Goal: Check status

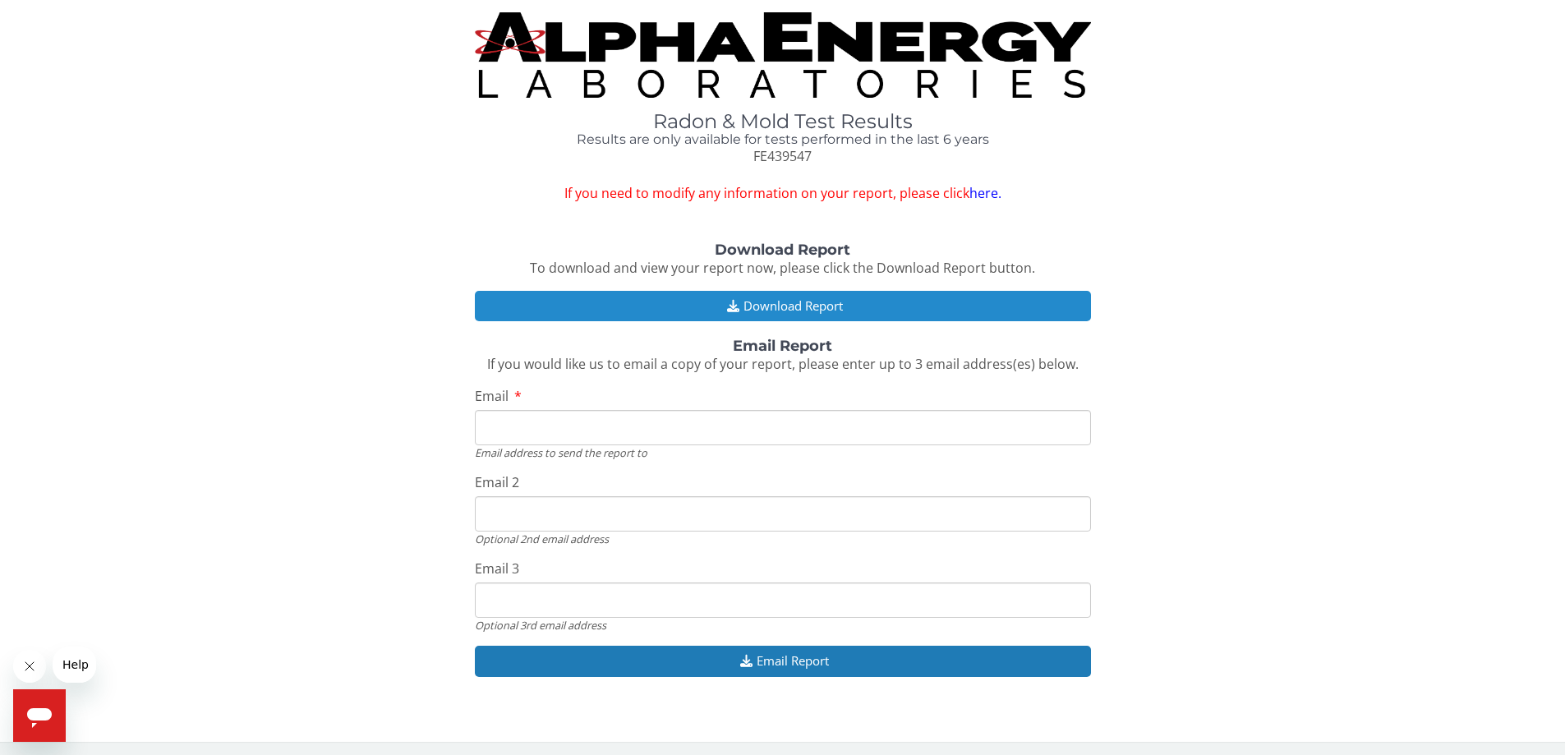
click at [634, 304] on button "Download Report" at bounding box center [783, 306] width 616 height 30
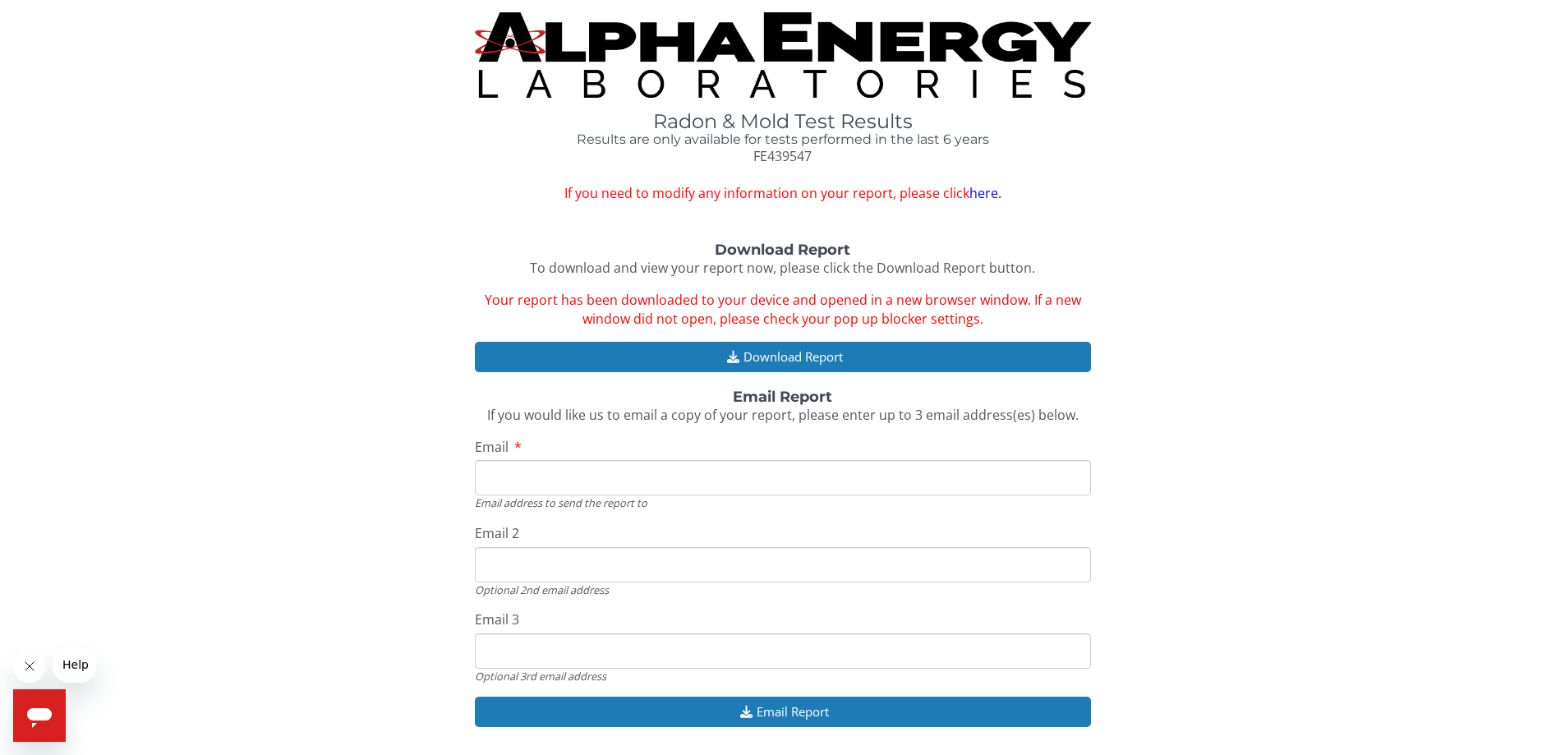
click at [794, 308] on span "Your report has been downloaded to your device and opened in a new browser wind…" at bounding box center [783, 309] width 596 height 37
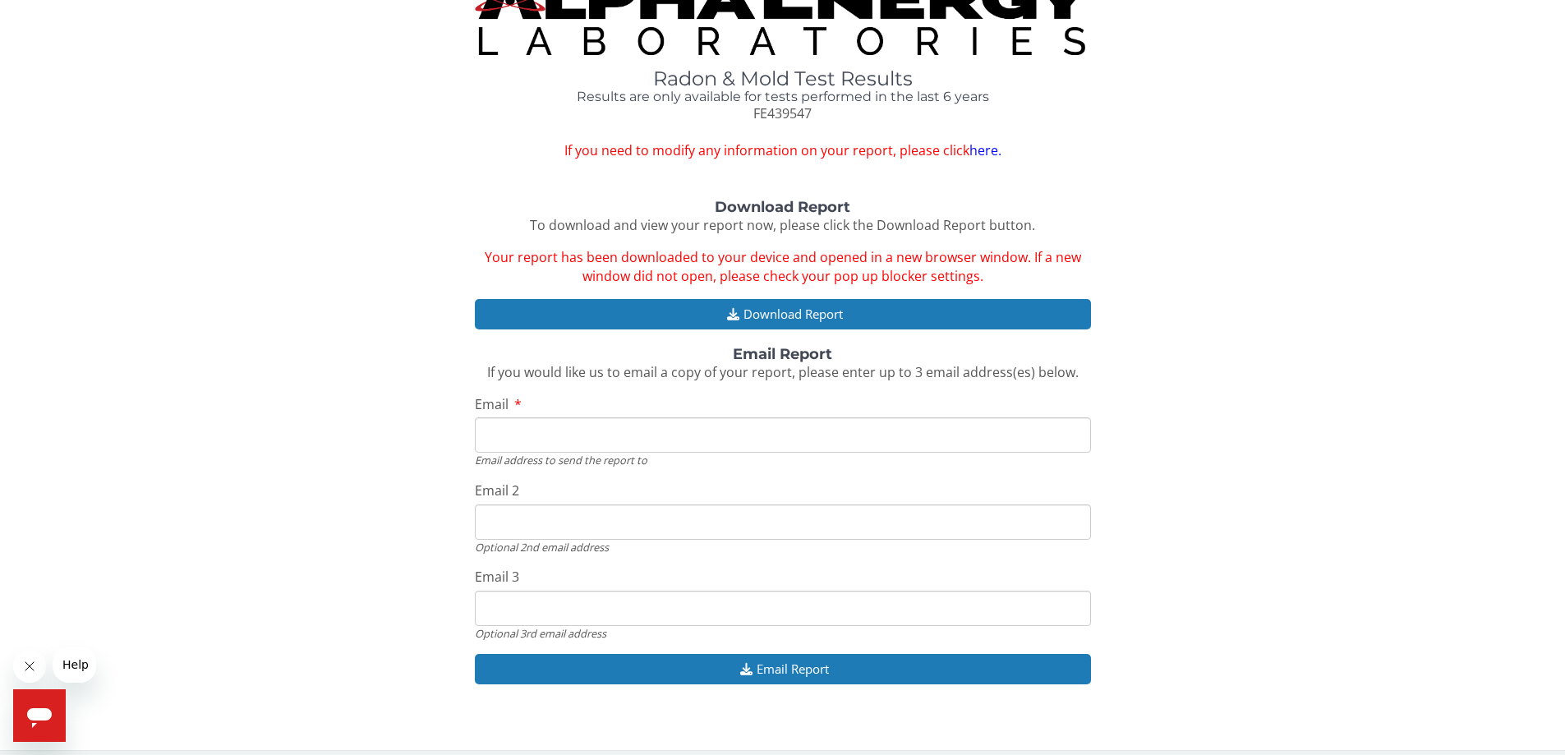
scroll to position [54, 0]
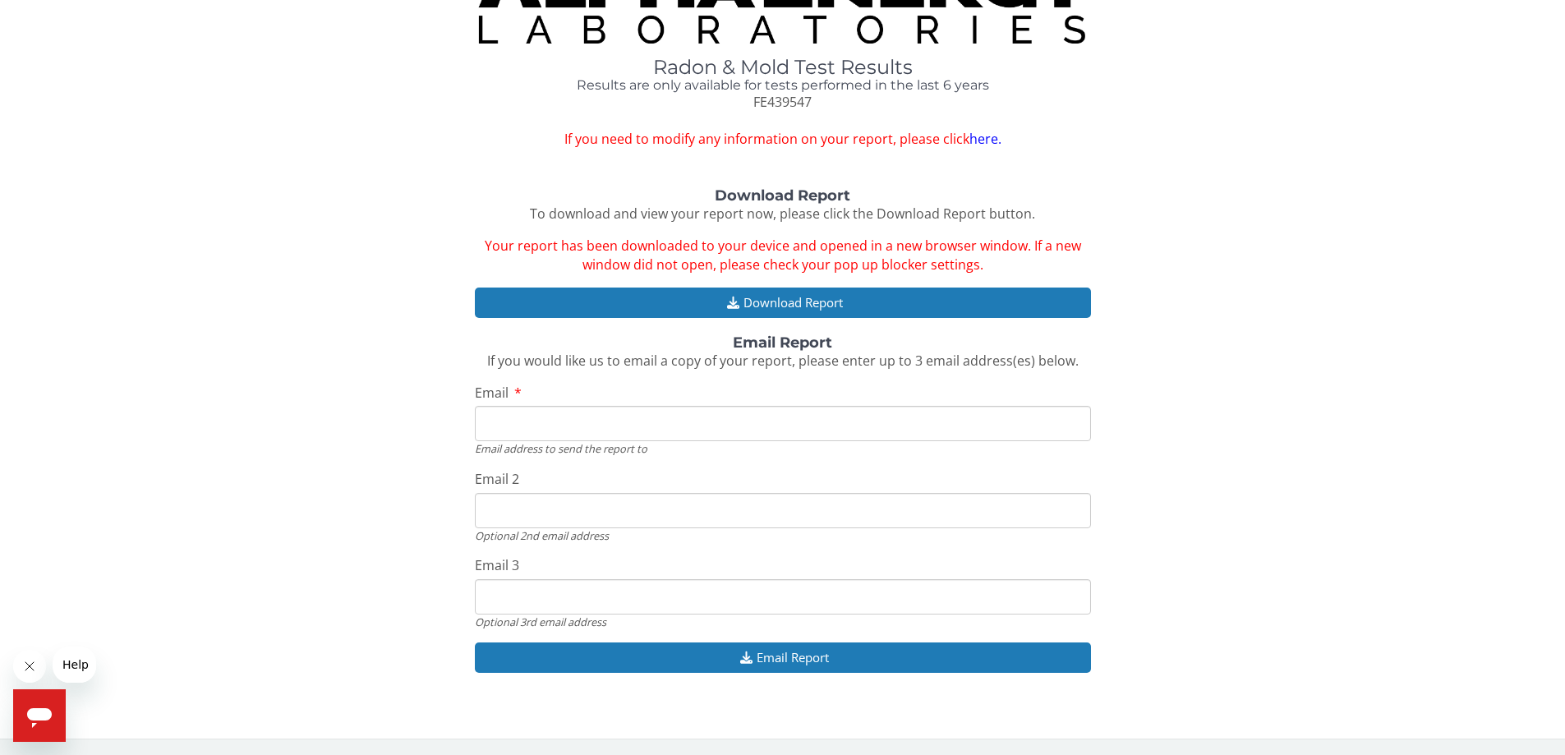
click at [867, 416] on input "Email" at bounding box center [783, 423] width 616 height 35
type input "[EMAIL_ADDRESS][DOMAIN_NAME]"
drag, startPoint x: 631, startPoint y: 524, endPoint x: 321, endPoint y: 490, distance: 311.5
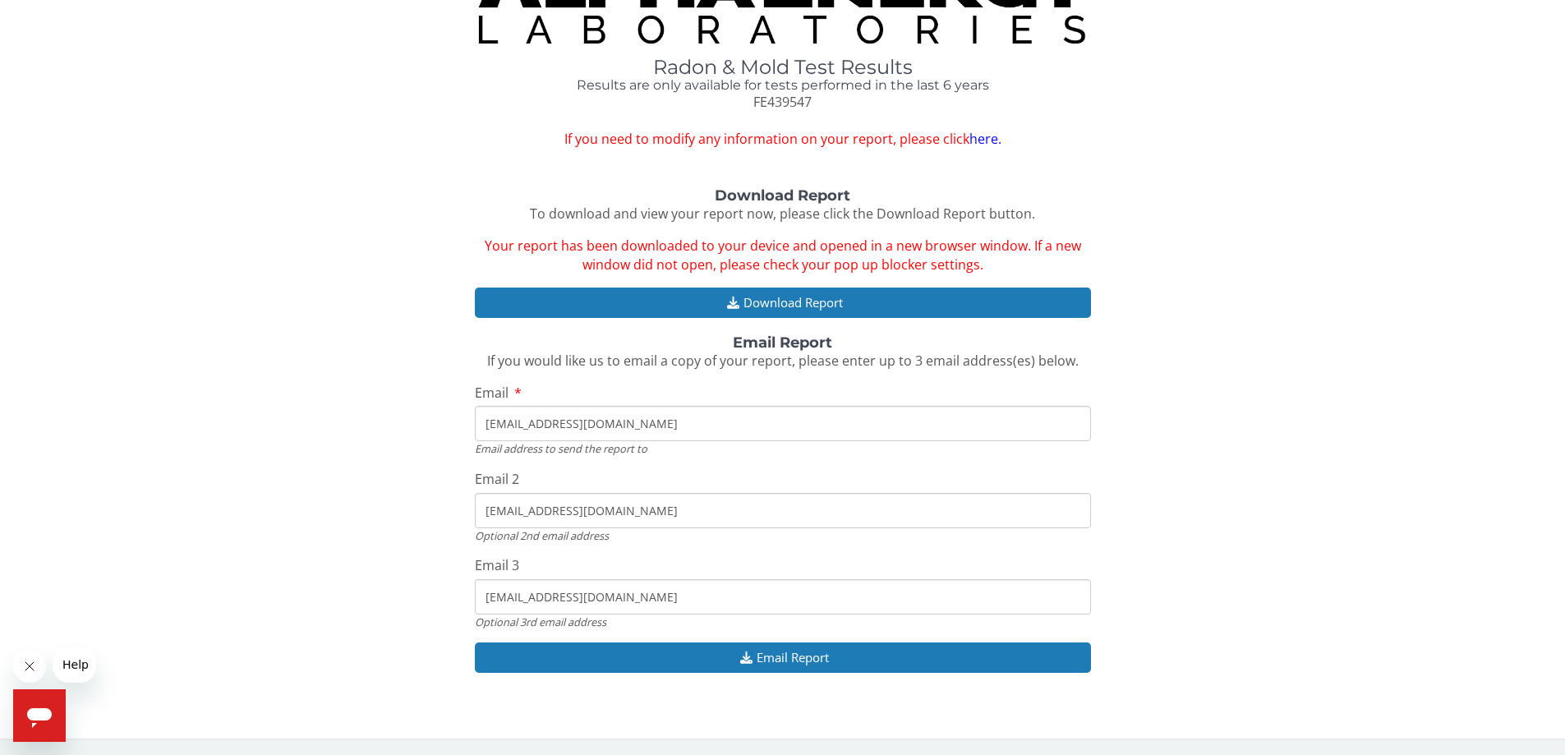
click at [321, 490] on div "Download Report To download and view your report now, please click the Download…" at bounding box center [782, 439] width 1540 height 502
click at [518, 592] on input "[EMAIL_ADDRESS][DOMAIN_NAME]" at bounding box center [783, 596] width 616 height 35
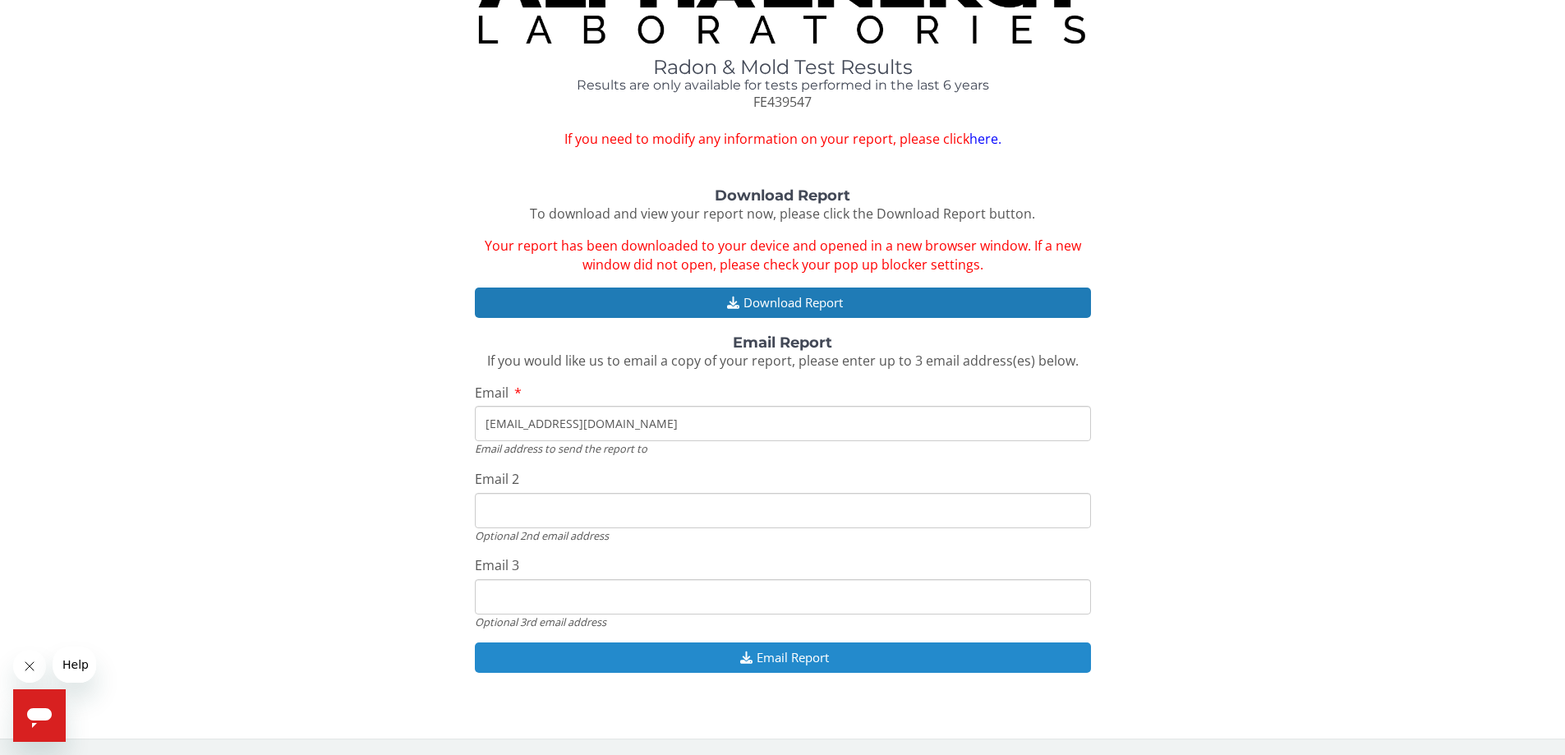
click at [563, 648] on button "Email Report" at bounding box center [783, 657] width 616 height 30
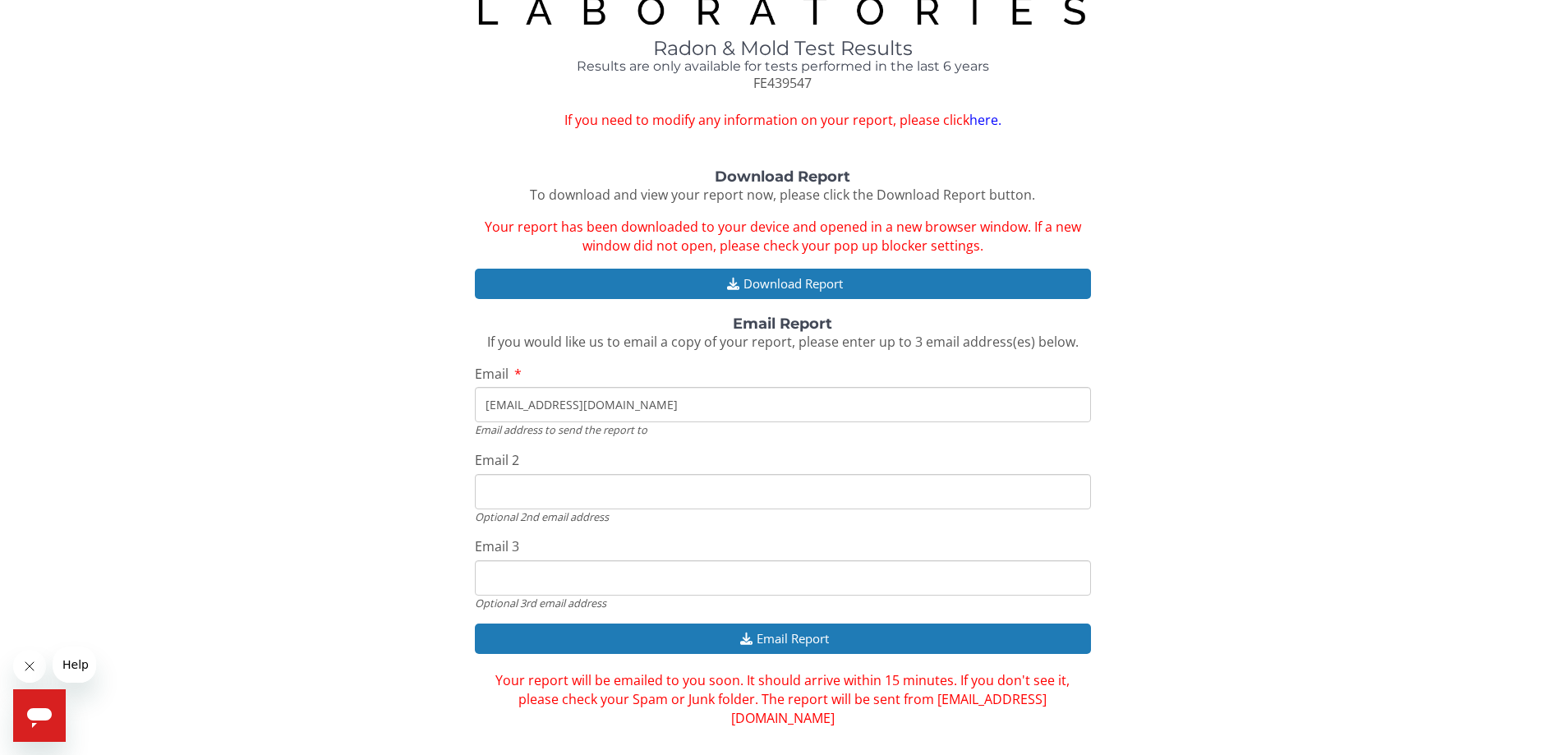
scroll to position [92, 0]
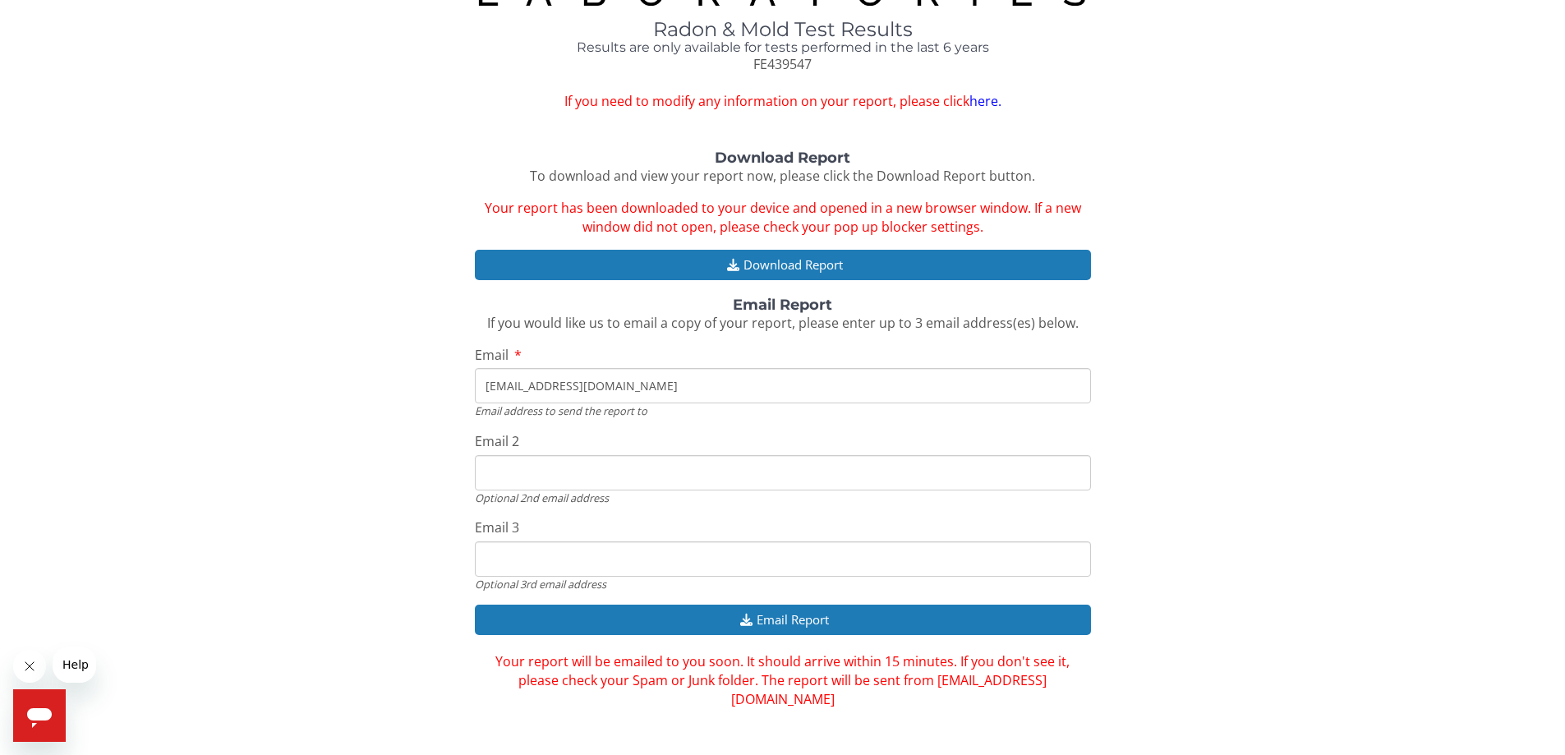
click at [362, 104] on div "Radon & Mold Test Results Results are only available for tests performed in the…" at bounding box center [782, 15] width 1540 height 191
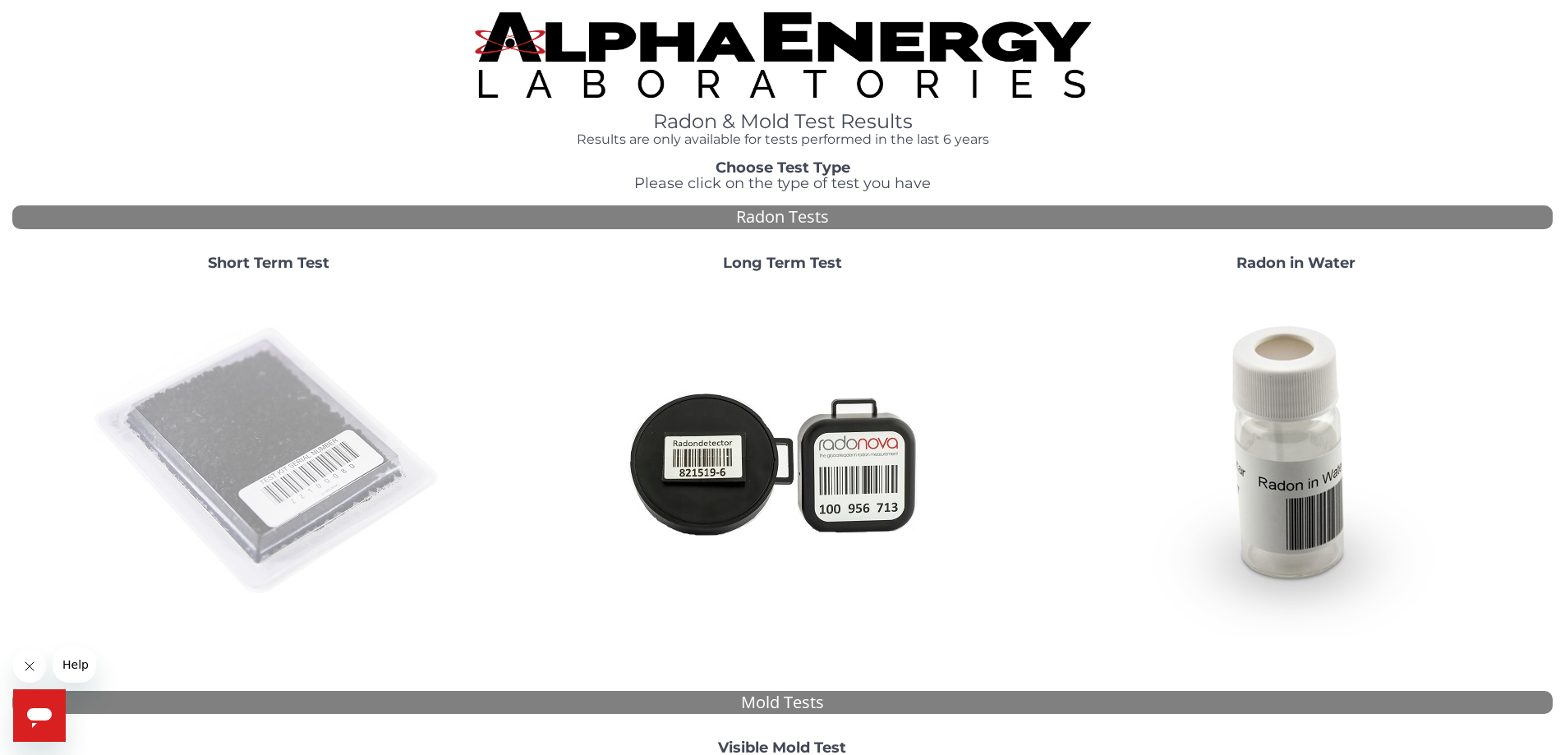
click at [281, 368] on img at bounding box center [268, 461] width 353 height 353
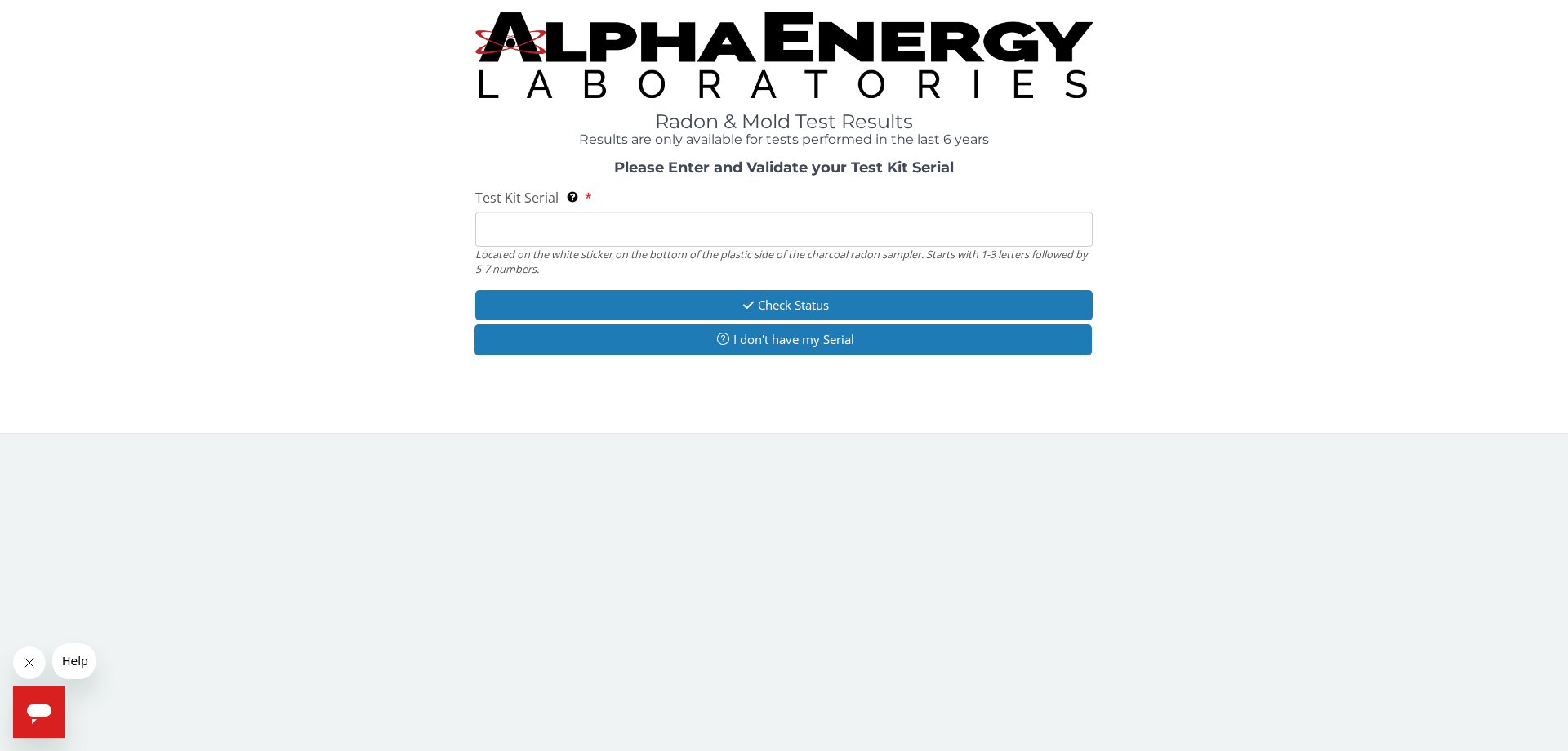
click at [557, 234] on input "Test Kit Serial Located on the white sticker on the bottom of the plastic side …" at bounding box center [784, 229] width 617 height 35
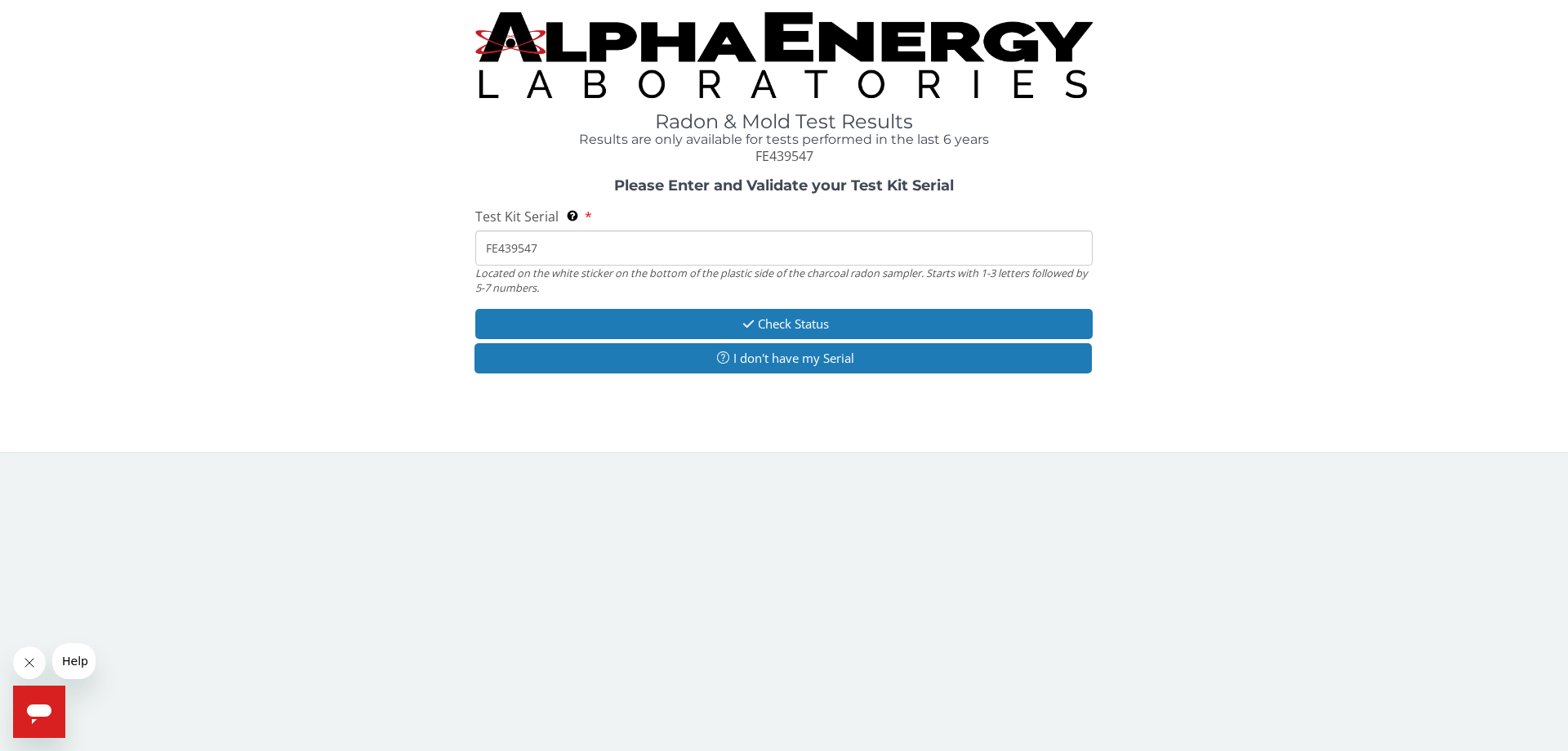
type input "FE439547"
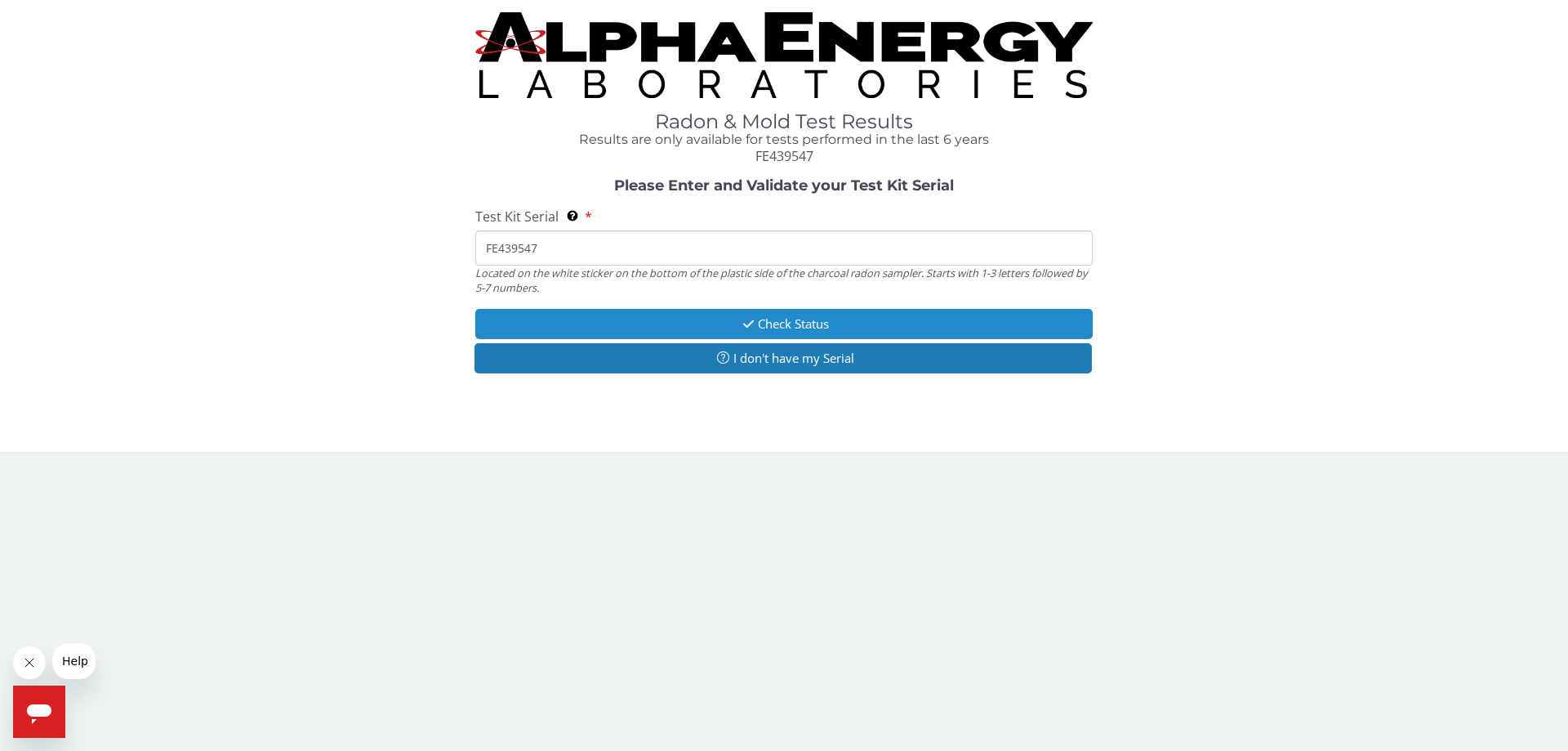
click at [708, 319] on button "Check Status" at bounding box center [784, 323] width 617 height 30
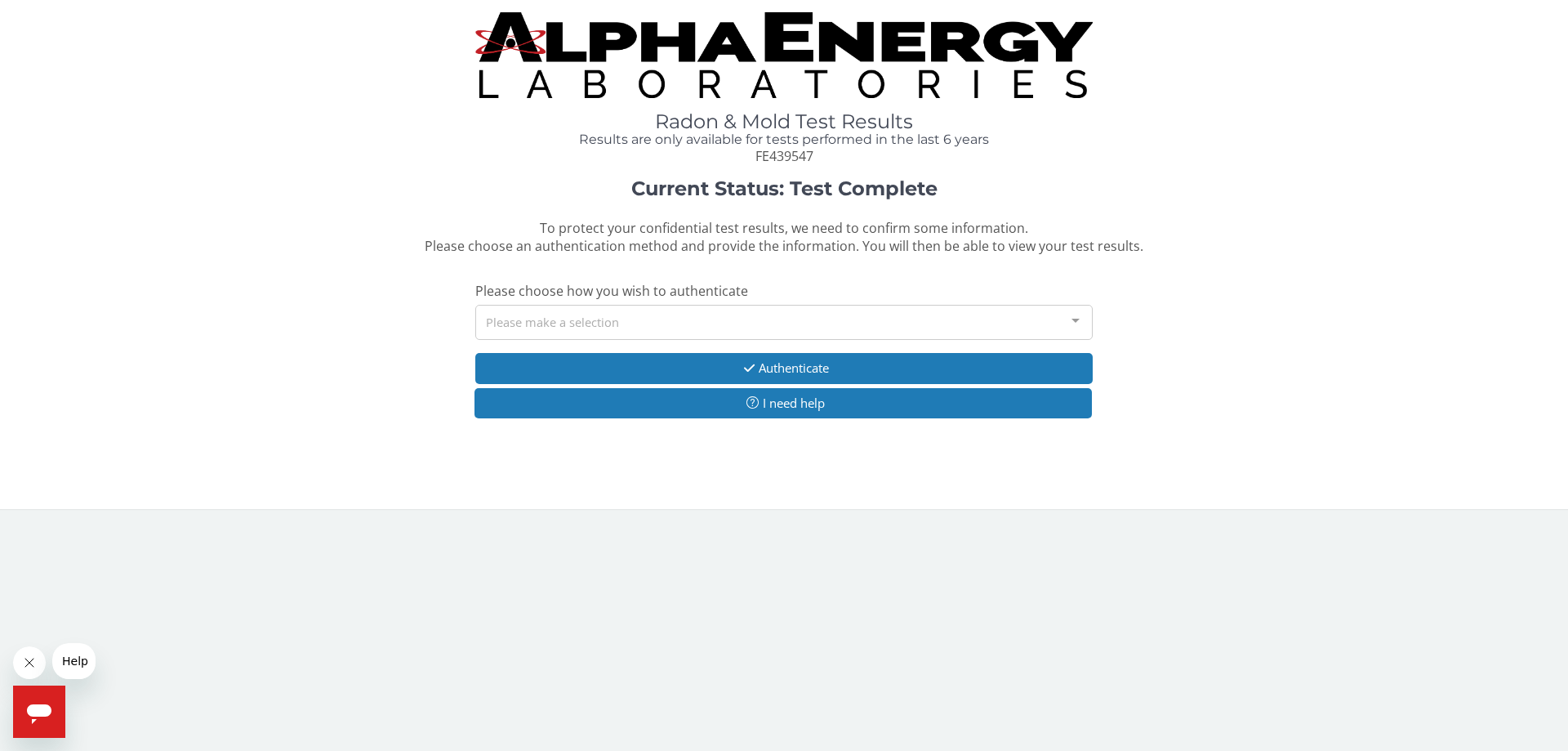
click at [723, 341] on div "Current Status: Test Complete To protect your confidential test results, we nee…" at bounding box center [784, 306] width 1543 height 258
click at [690, 327] on div "Please make a selection" at bounding box center [784, 321] width 617 height 35
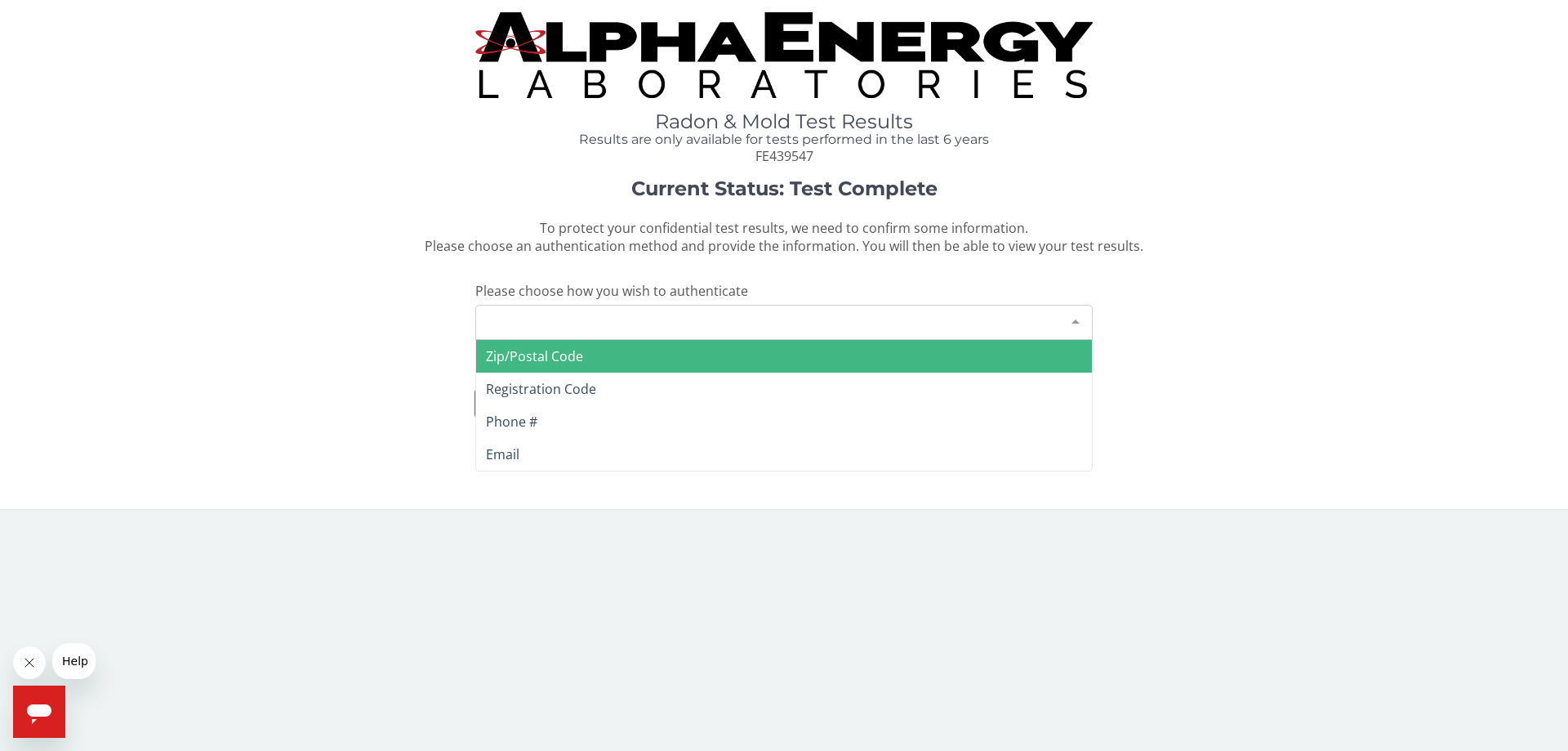
click at [624, 354] on span "Zip/Postal Code" at bounding box center [784, 356] width 615 height 33
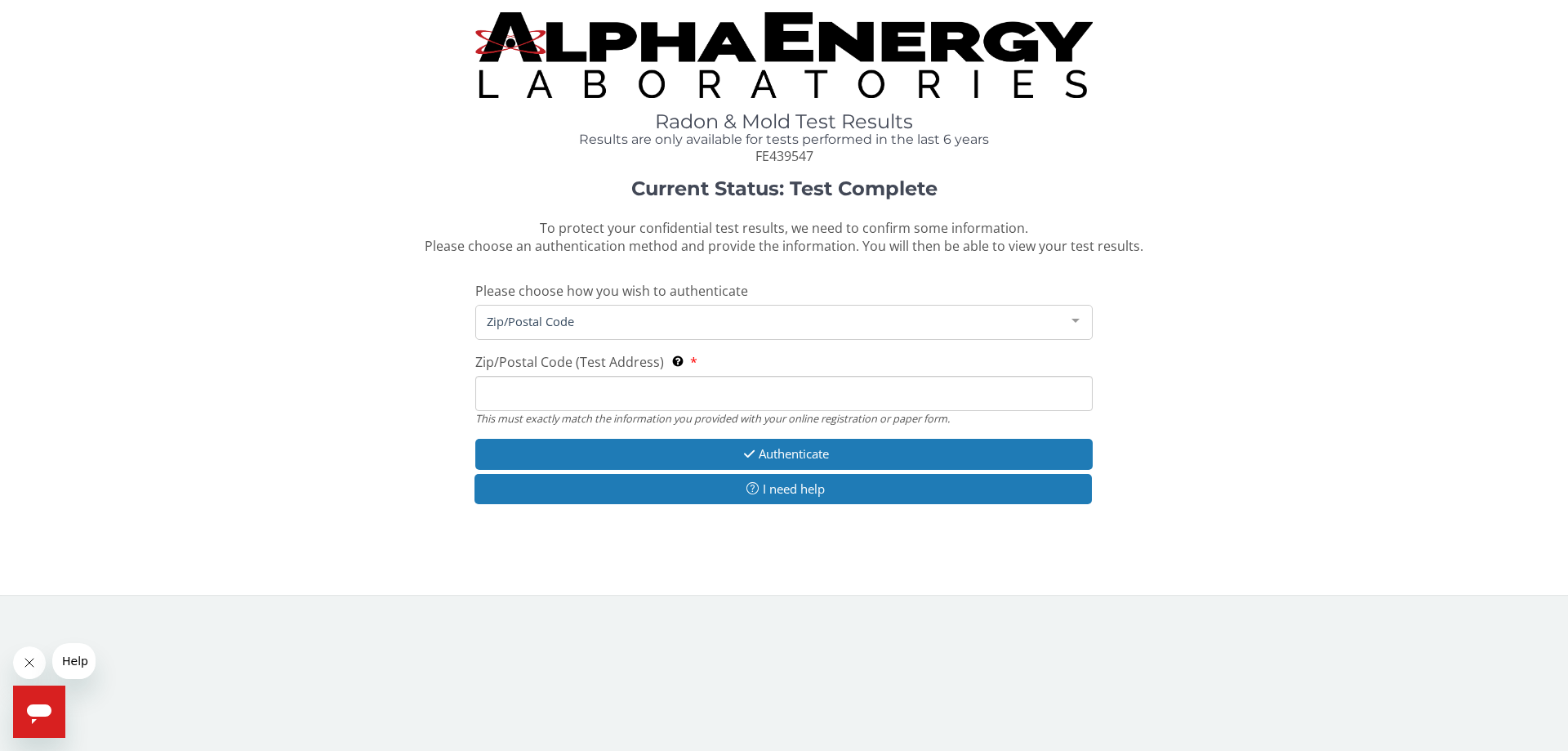
click at [606, 382] on input "Zip/Postal Code (Test Address) This must exactly match the information you prov…" at bounding box center [784, 393] width 617 height 35
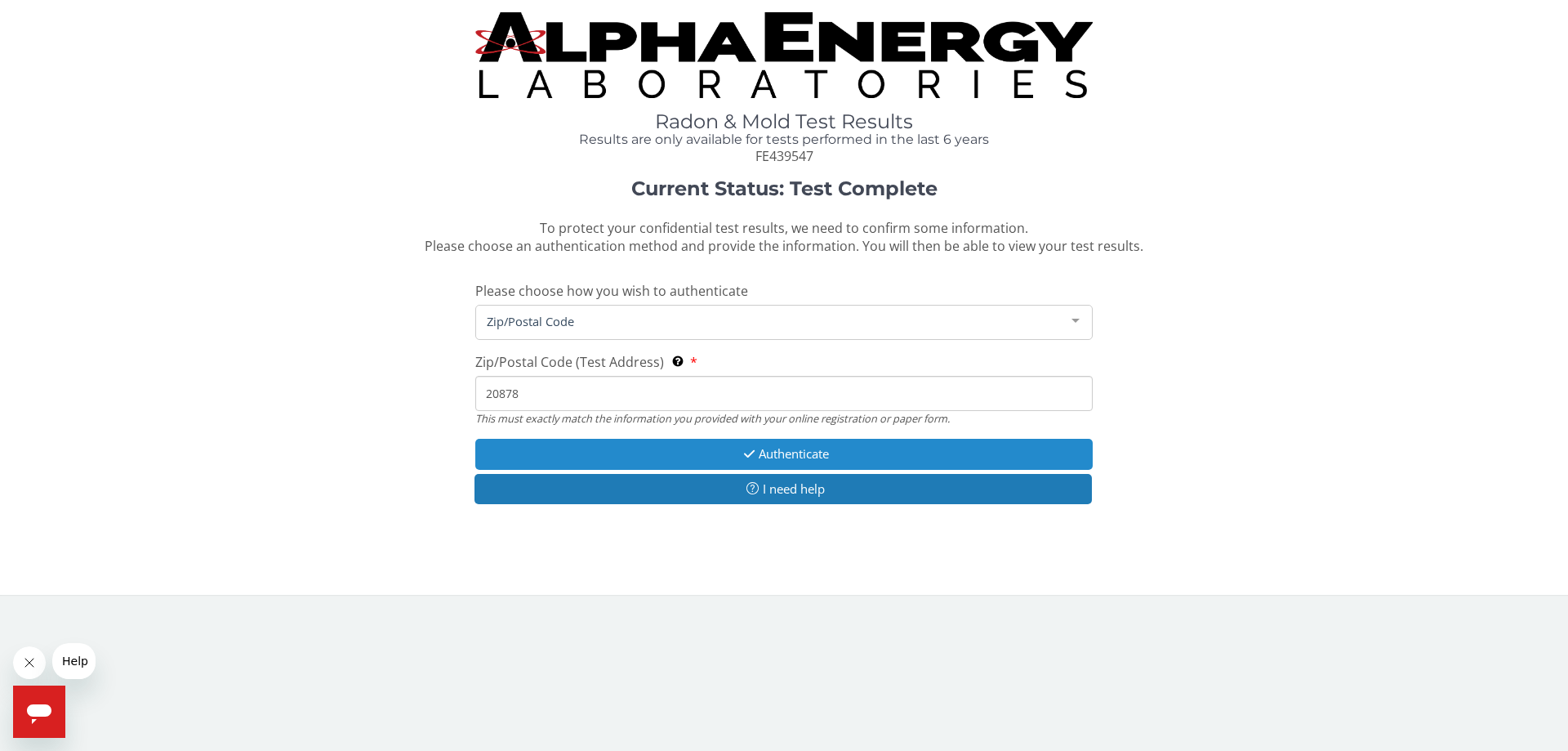
type input "20878"
click at [642, 452] on button "Authenticate" at bounding box center [784, 454] width 617 height 30
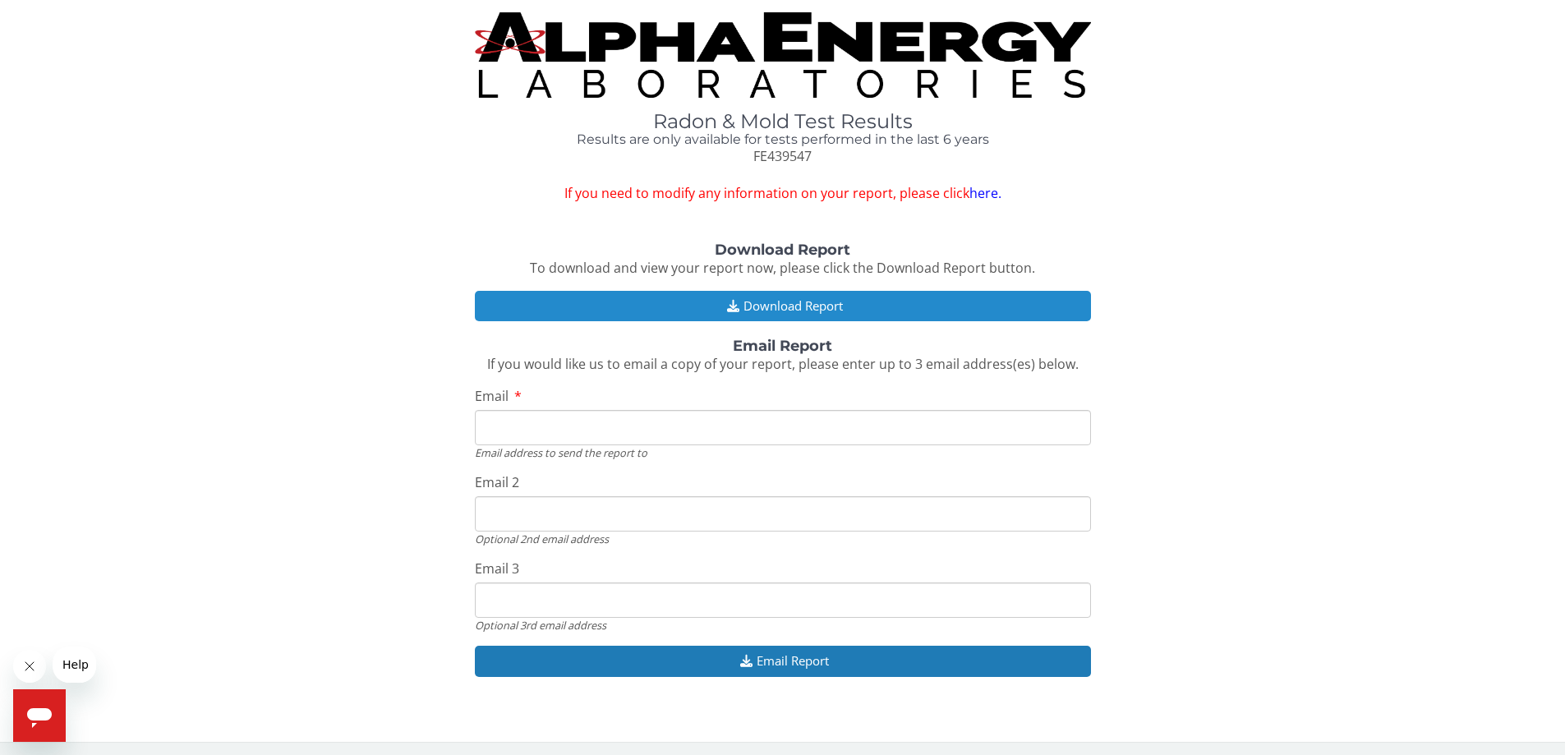
click at [741, 301] on button "Download Report" at bounding box center [783, 306] width 616 height 30
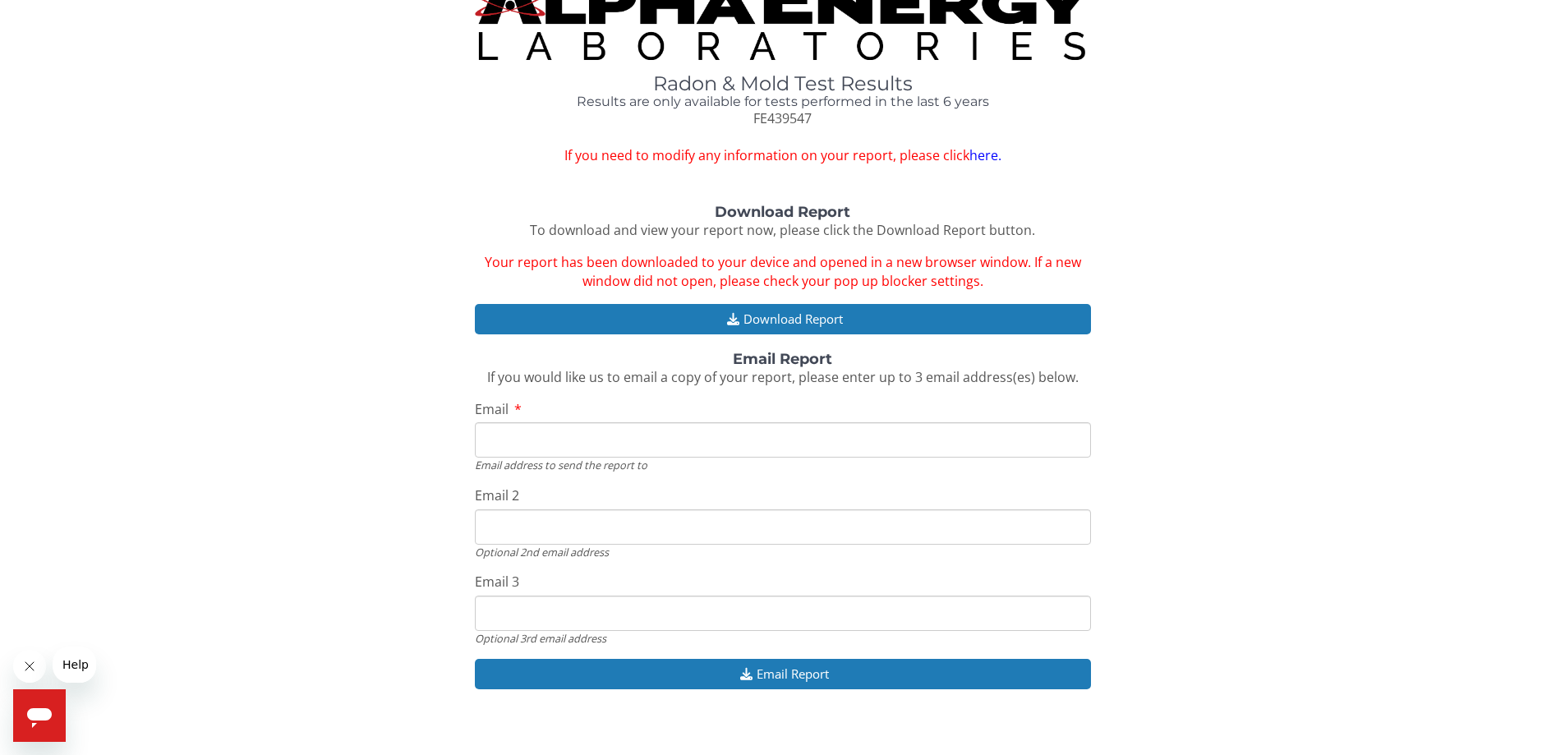
scroll to position [54, 0]
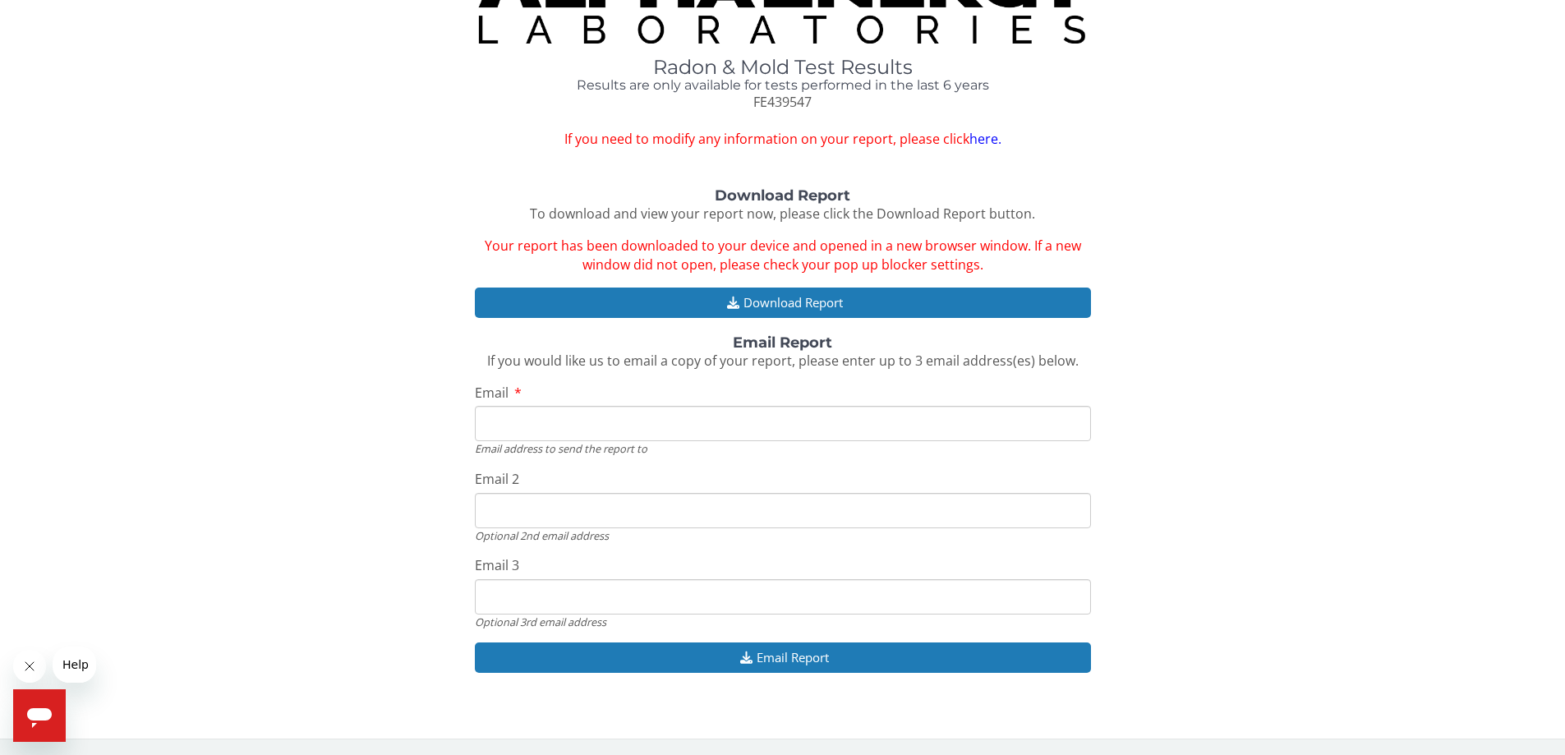
click at [52, 713] on icon "Open messaging window" at bounding box center [40, 716] width 30 height 30
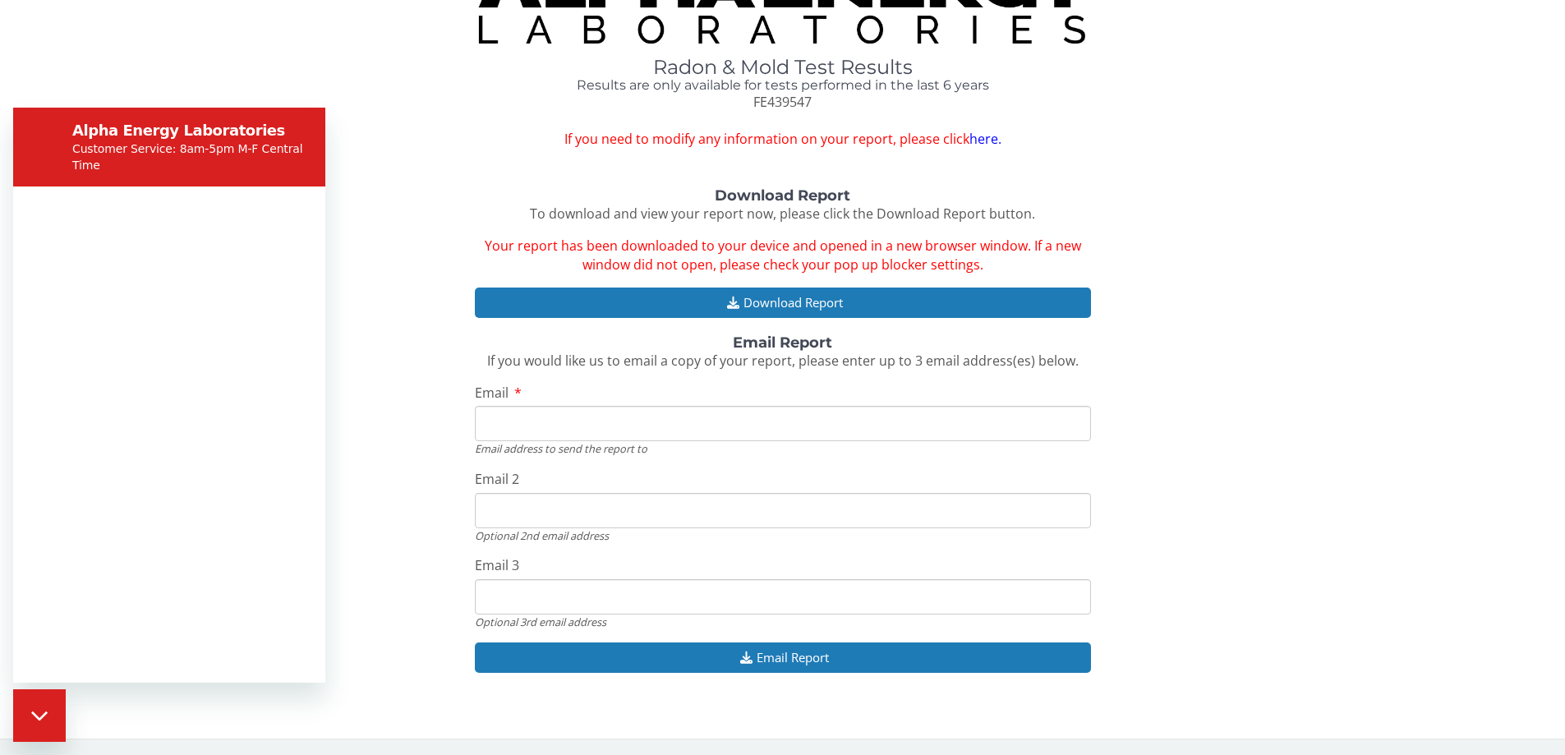
scroll to position [0, 0]
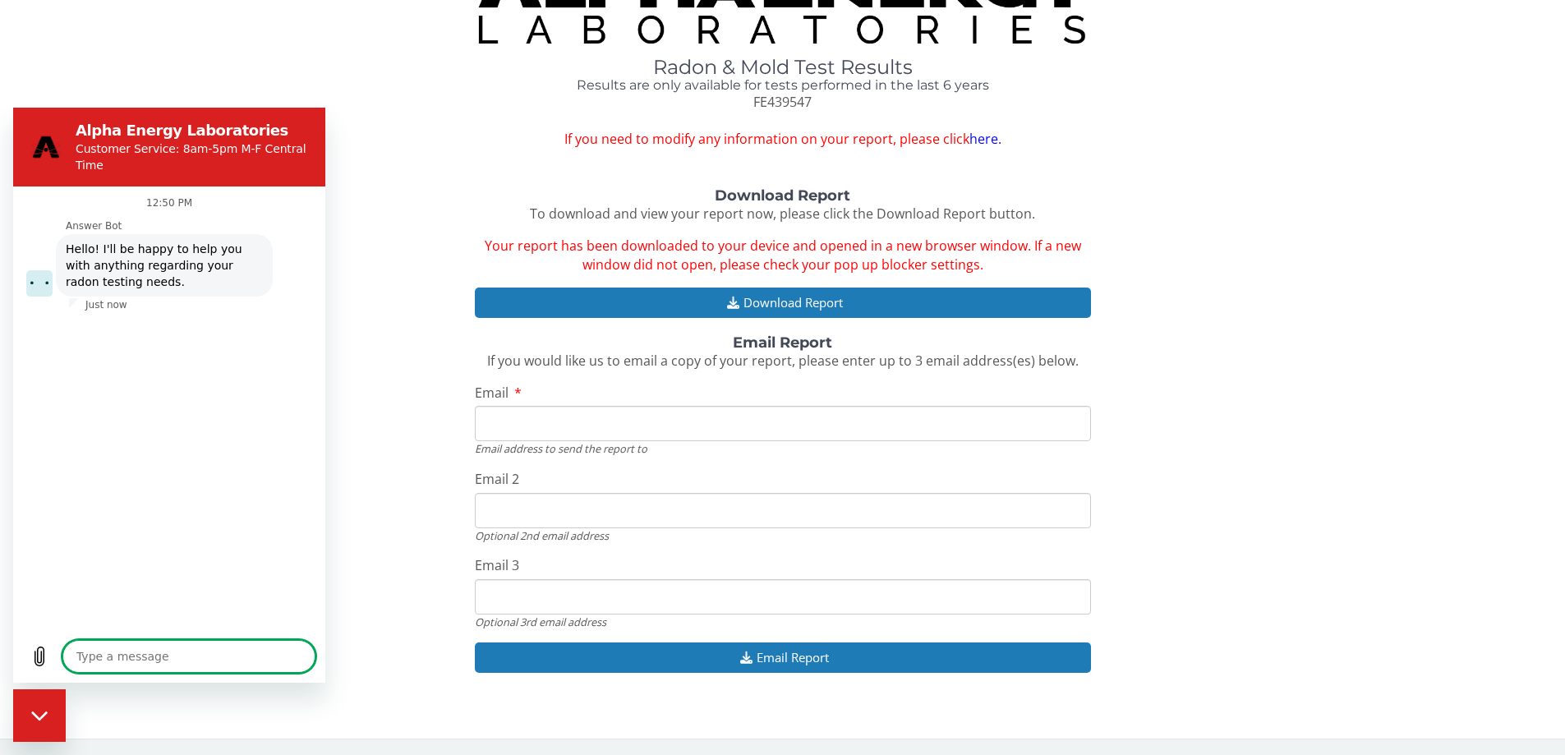
type textarea "x"
click at [177, 663] on textarea at bounding box center [188, 656] width 253 height 33
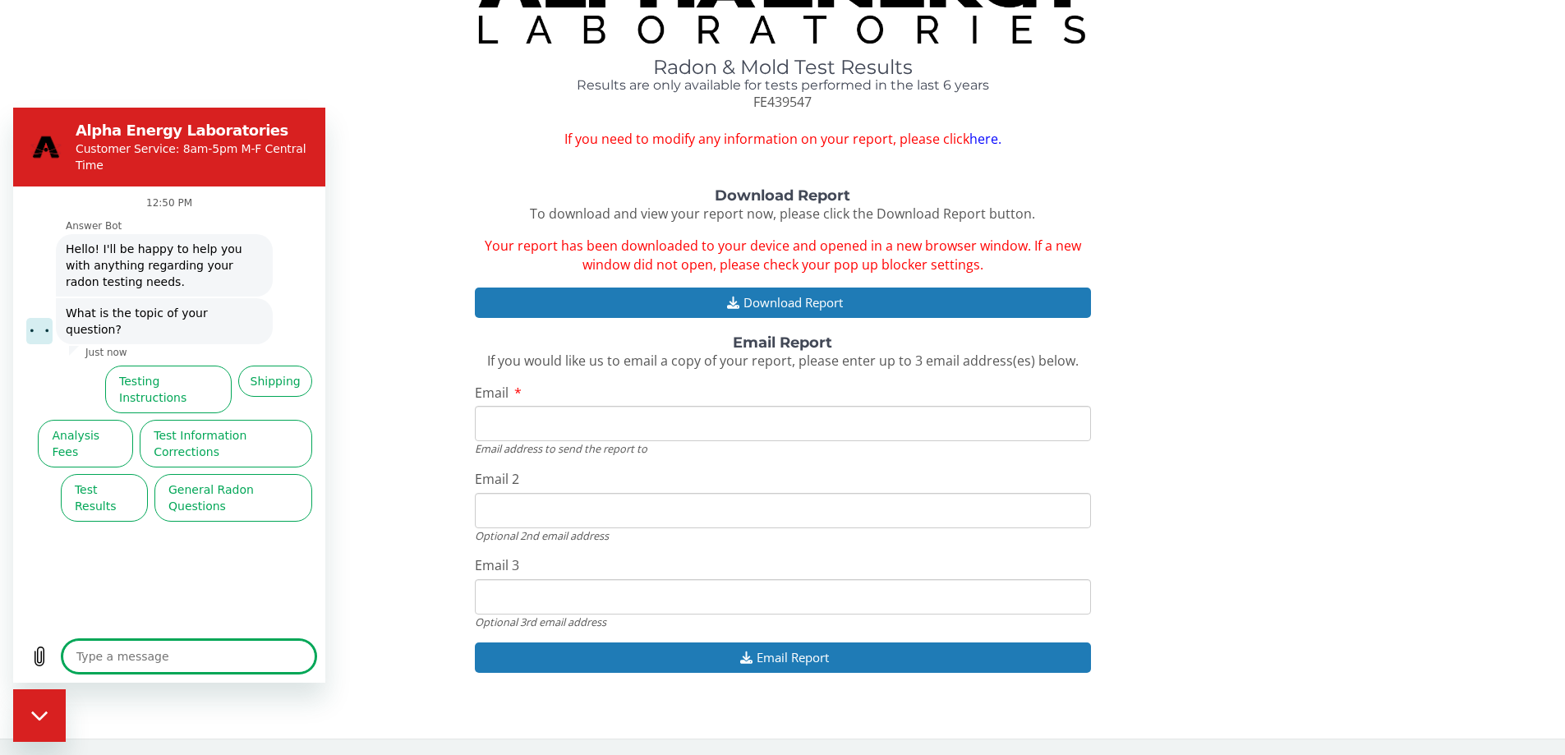
type textarea "m"
type textarea "x"
type textarea "my"
type textarea "x"
type textarea "my"
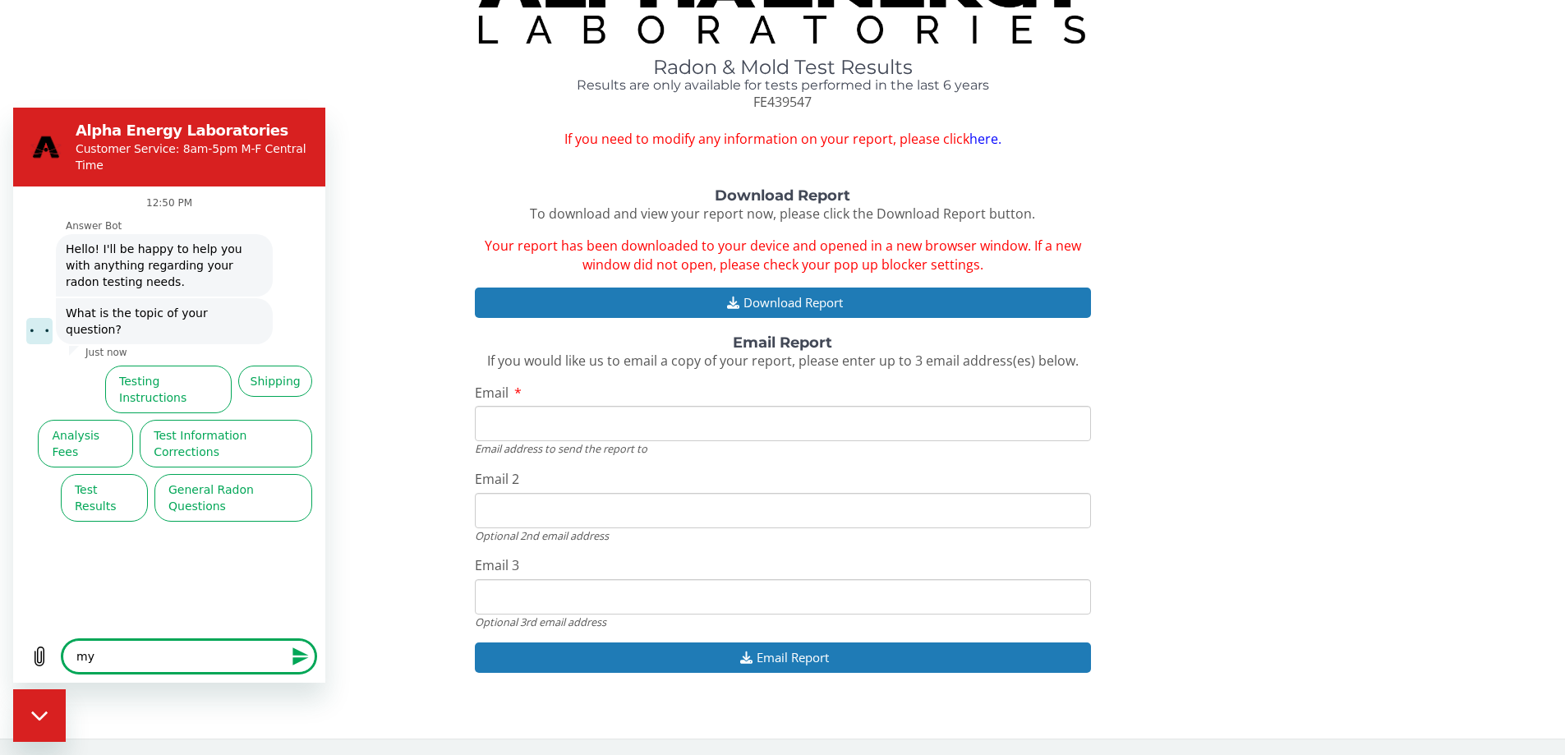
type textarea "x"
type textarea "my"
type textarea "x"
type textarea "m"
type textarea "x"
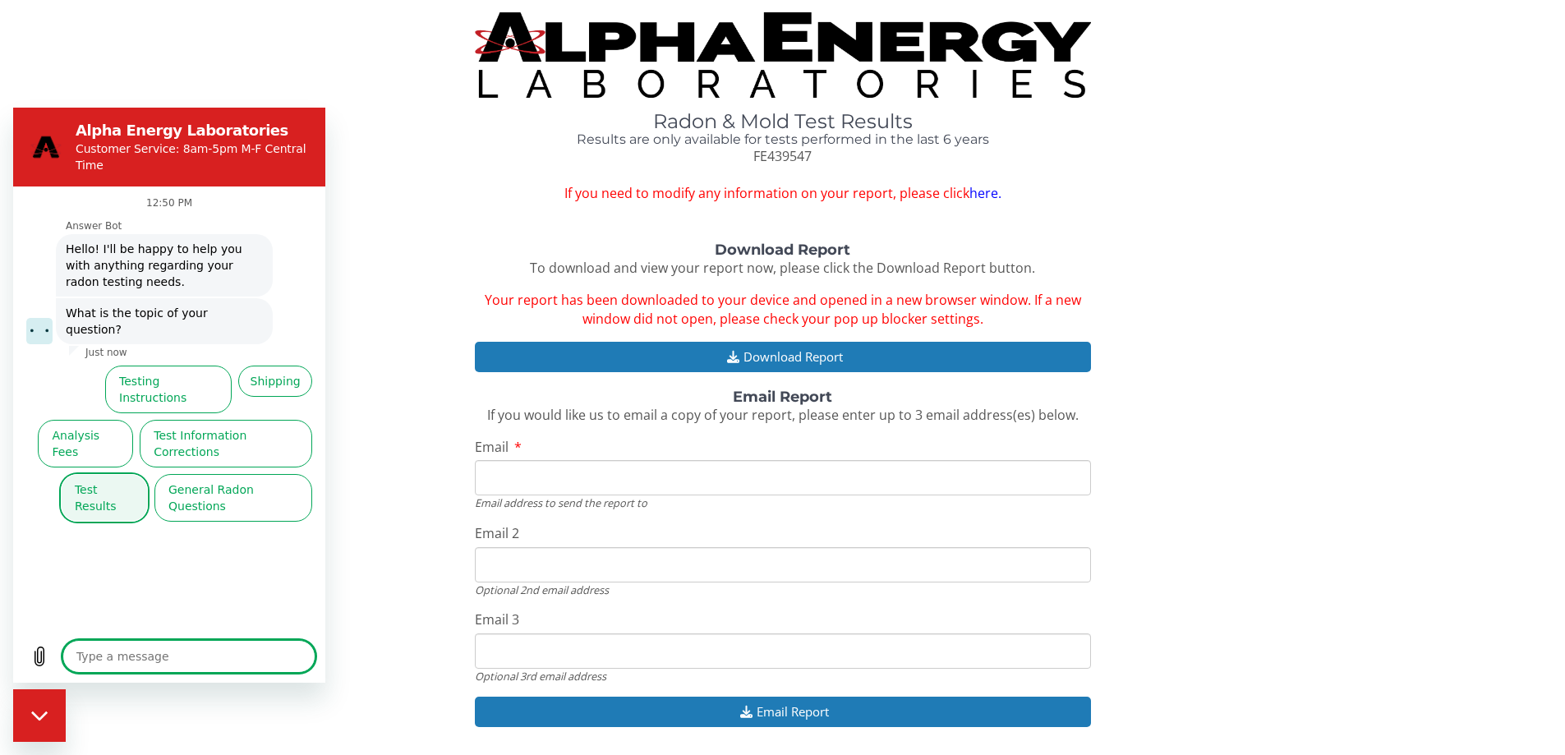
click at [121, 474] on button "Test Results" at bounding box center [104, 498] width 87 height 48
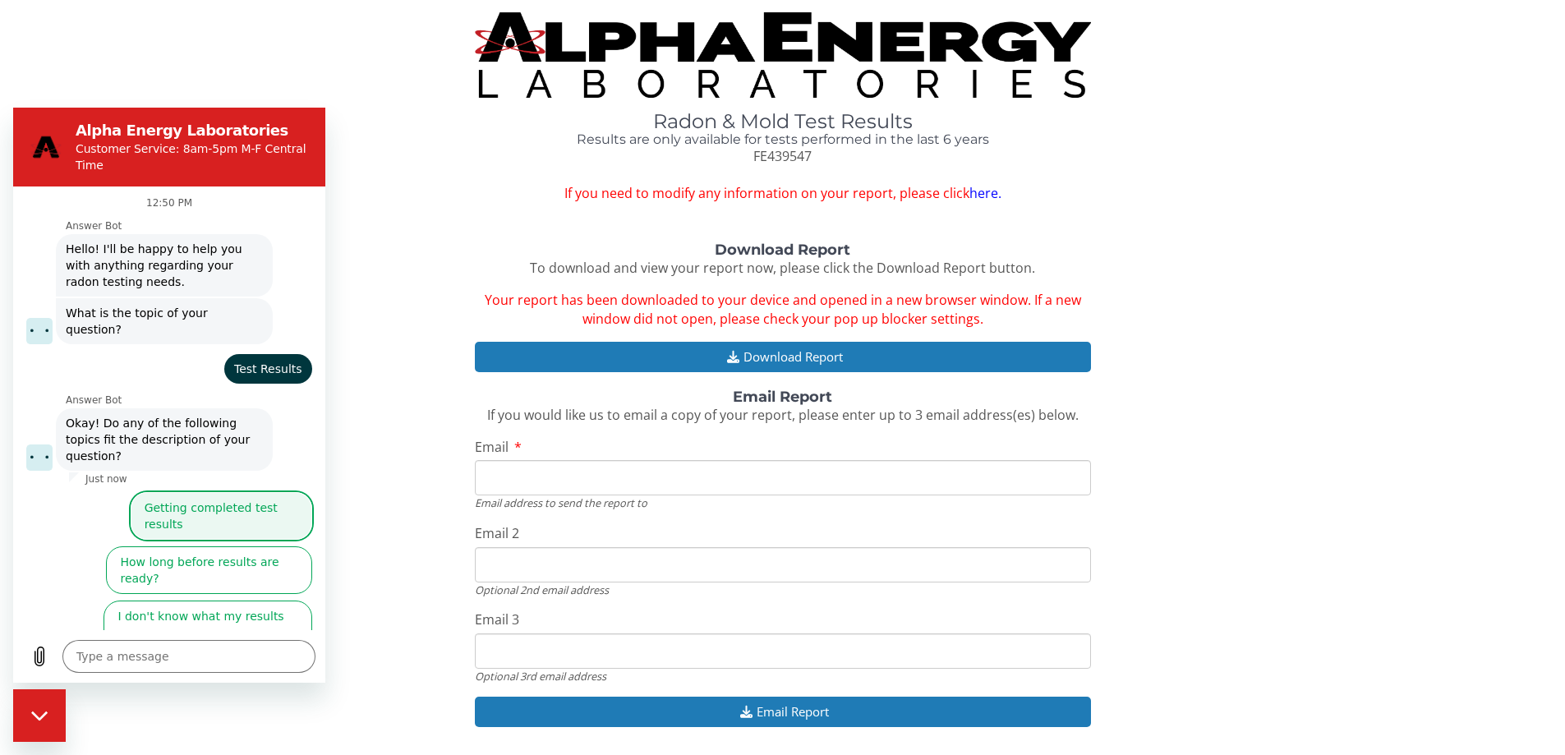
click at [278, 492] on button "Getting completed test results" at bounding box center [222, 516] width 182 height 48
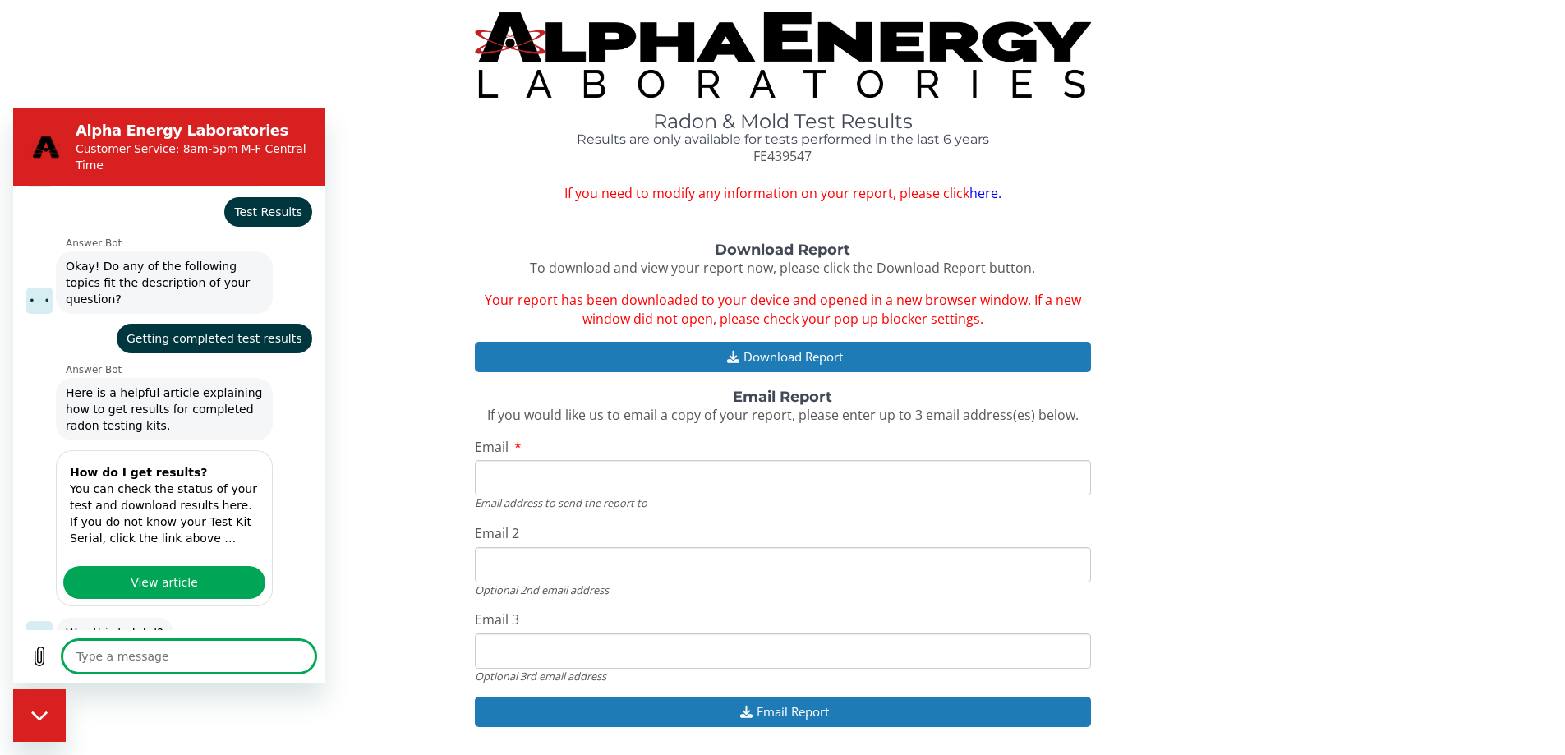
scroll to position [198, 0]
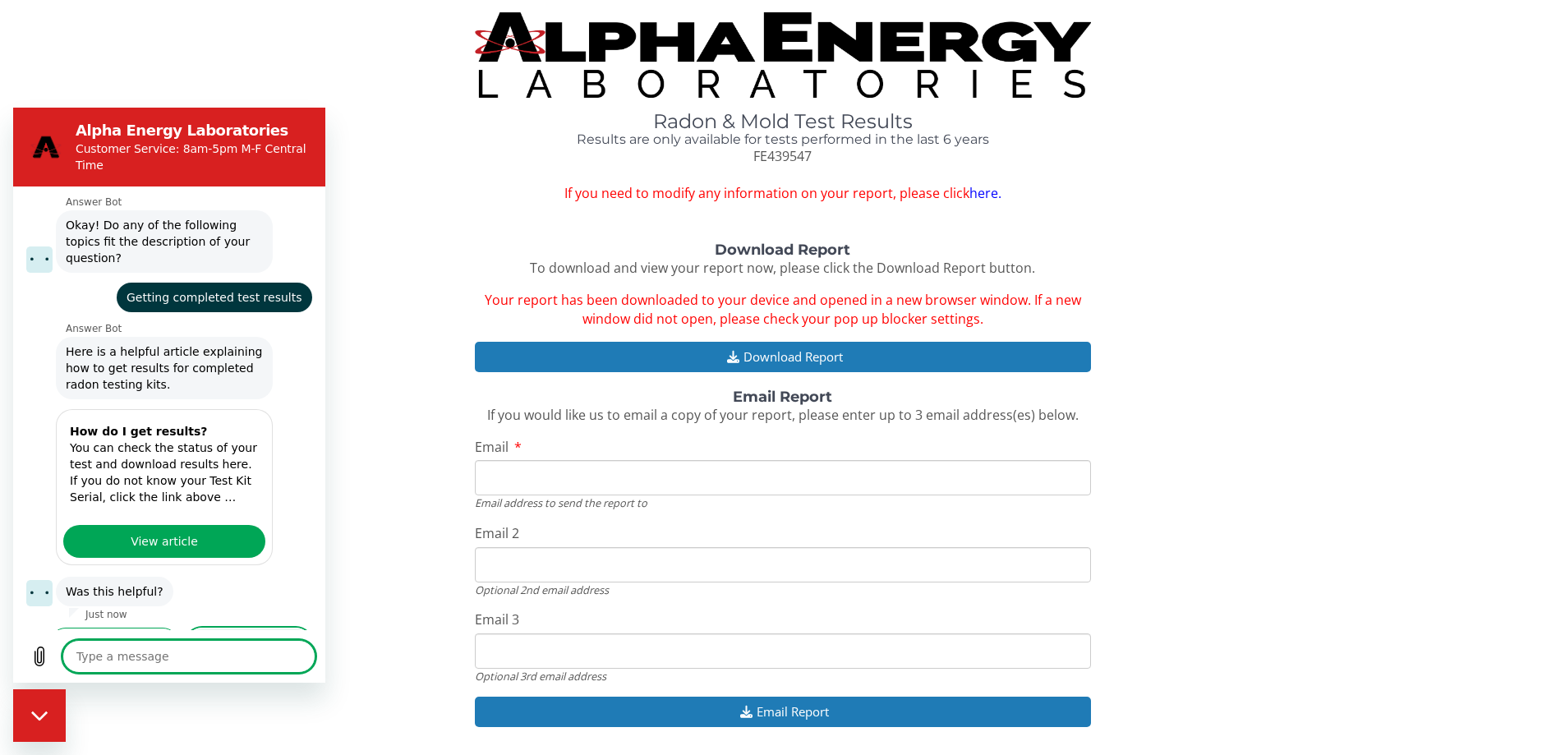
click at [228, 628] on button "No, I still need help" at bounding box center [249, 652] width 126 height 48
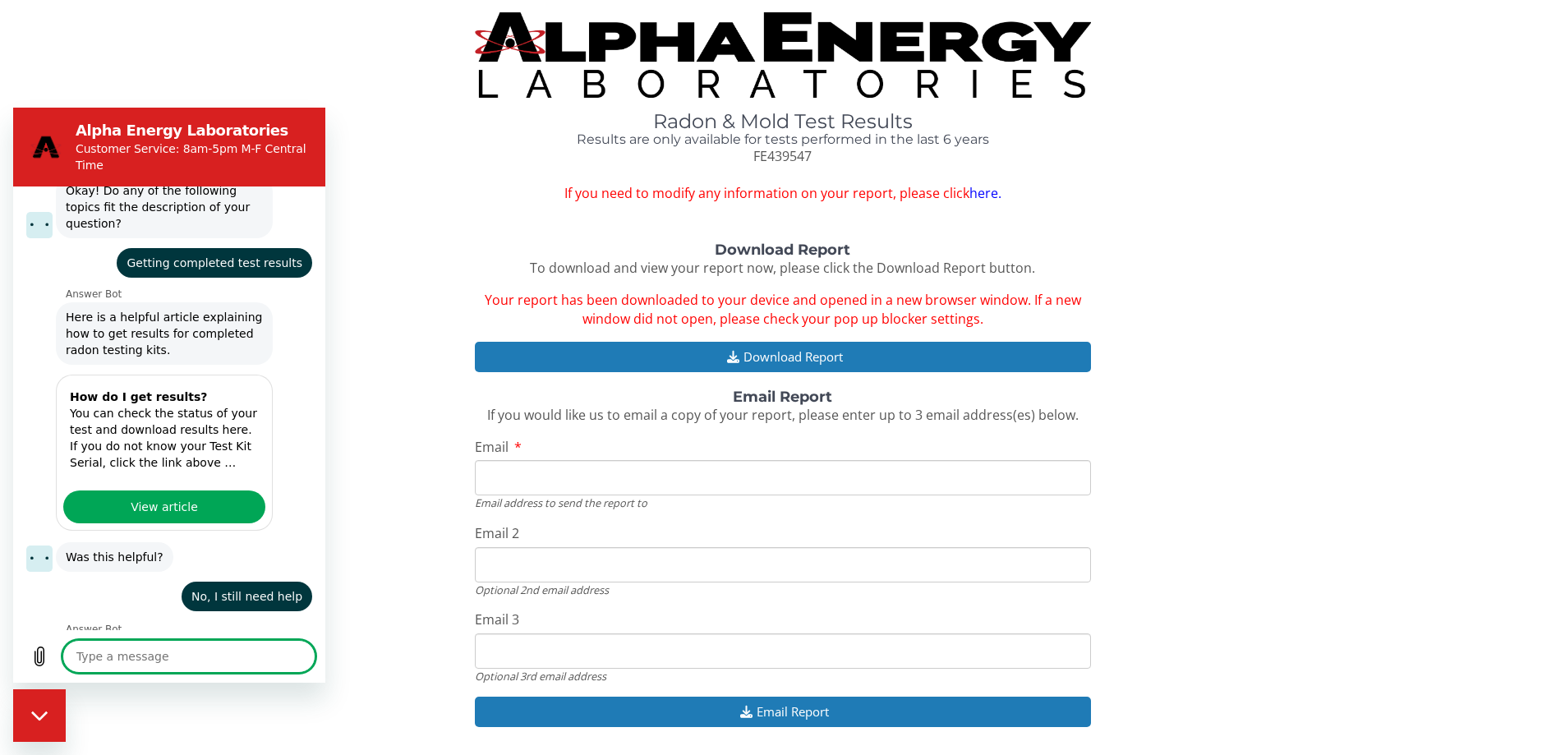
scroll to position [231, 0]
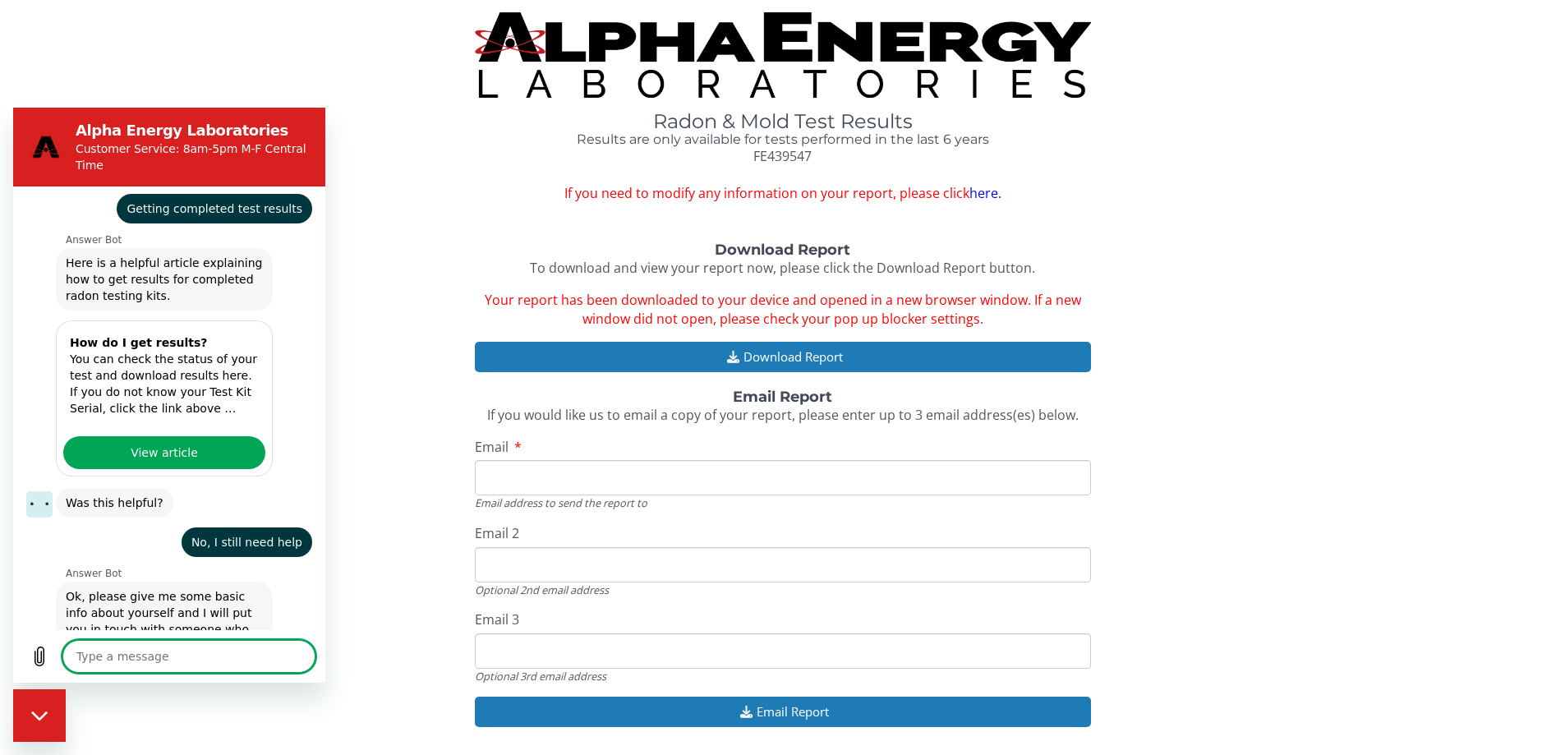
type textarea "x"
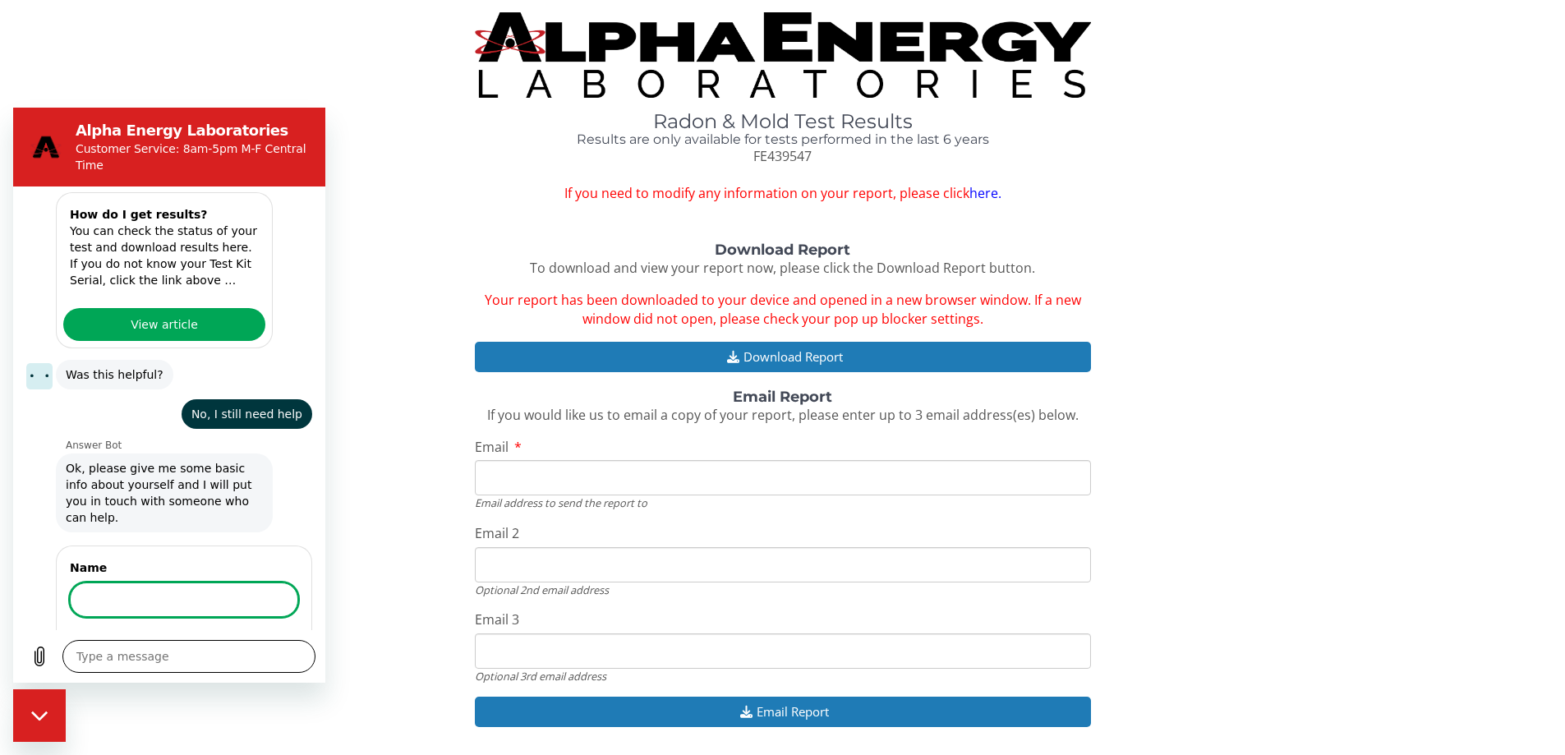
scroll to position [413, 0]
type input "Taylor Roethle"
click at [243, 632] on button "Next" at bounding box center [270, 648] width 55 height 33
type textarea "x"
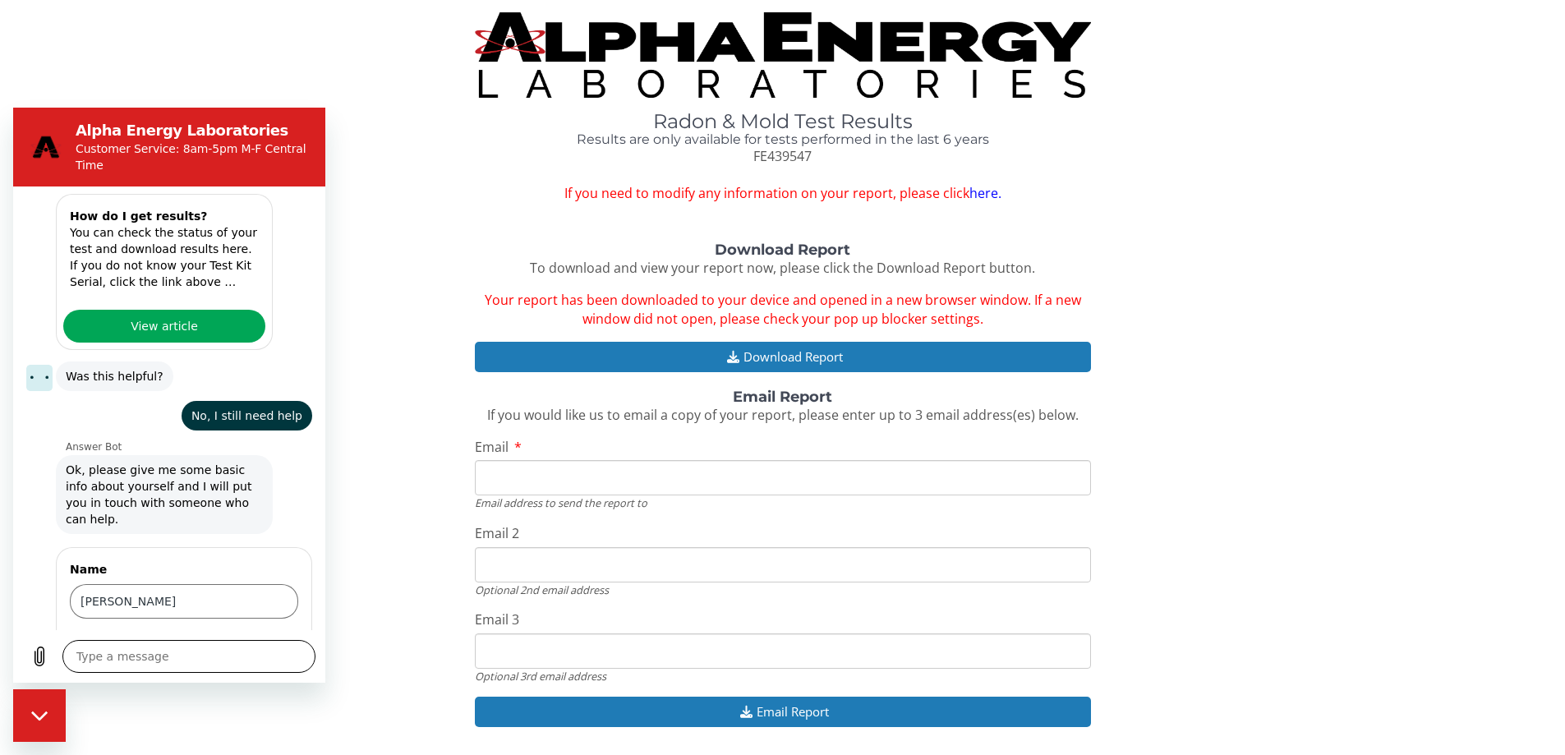
scroll to position [484, 0]
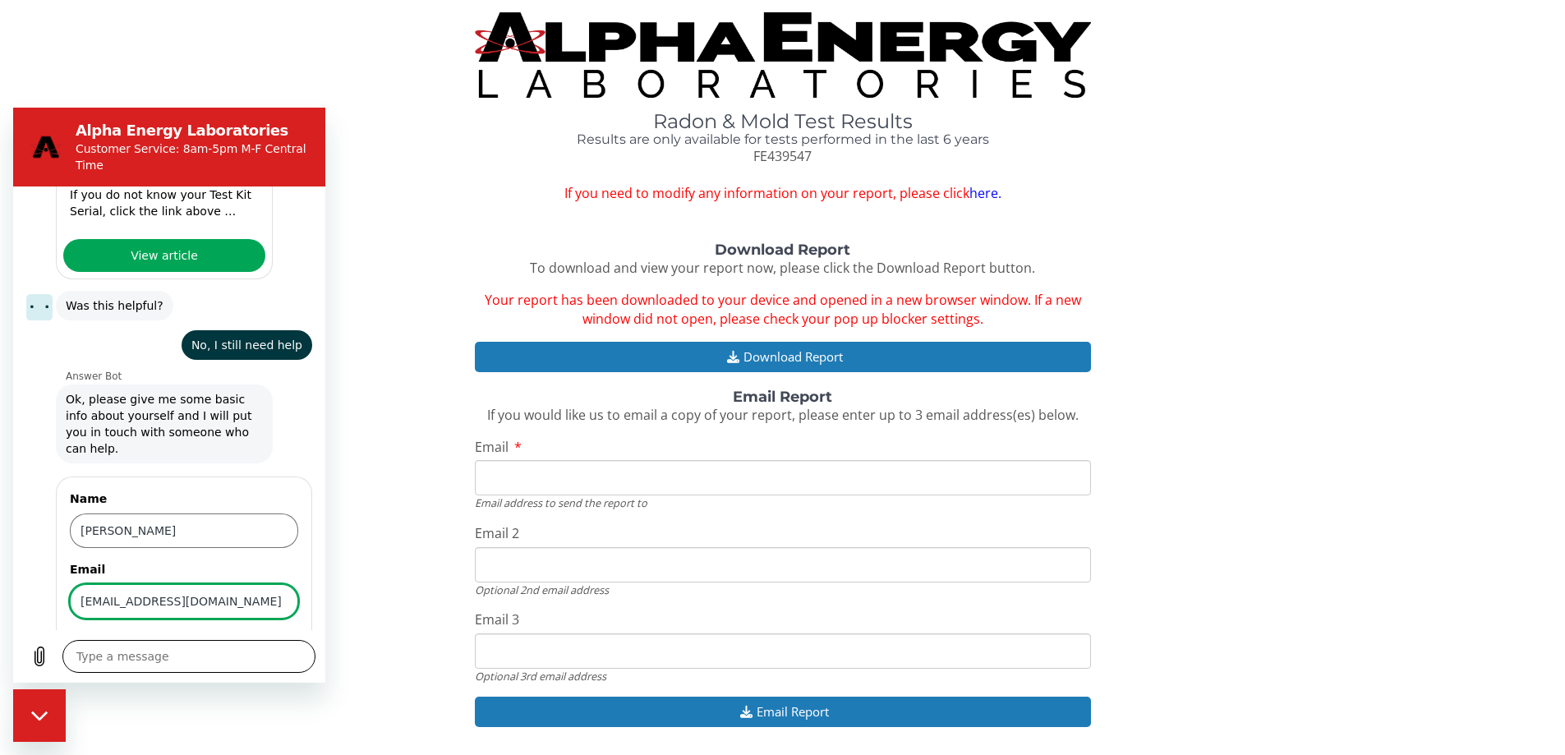
type input "[EMAIL_ADDRESS][DOMAIN_NAME]"
click at [243, 632] on button "Next" at bounding box center [270, 648] width 55 height 33
type textarea "x"
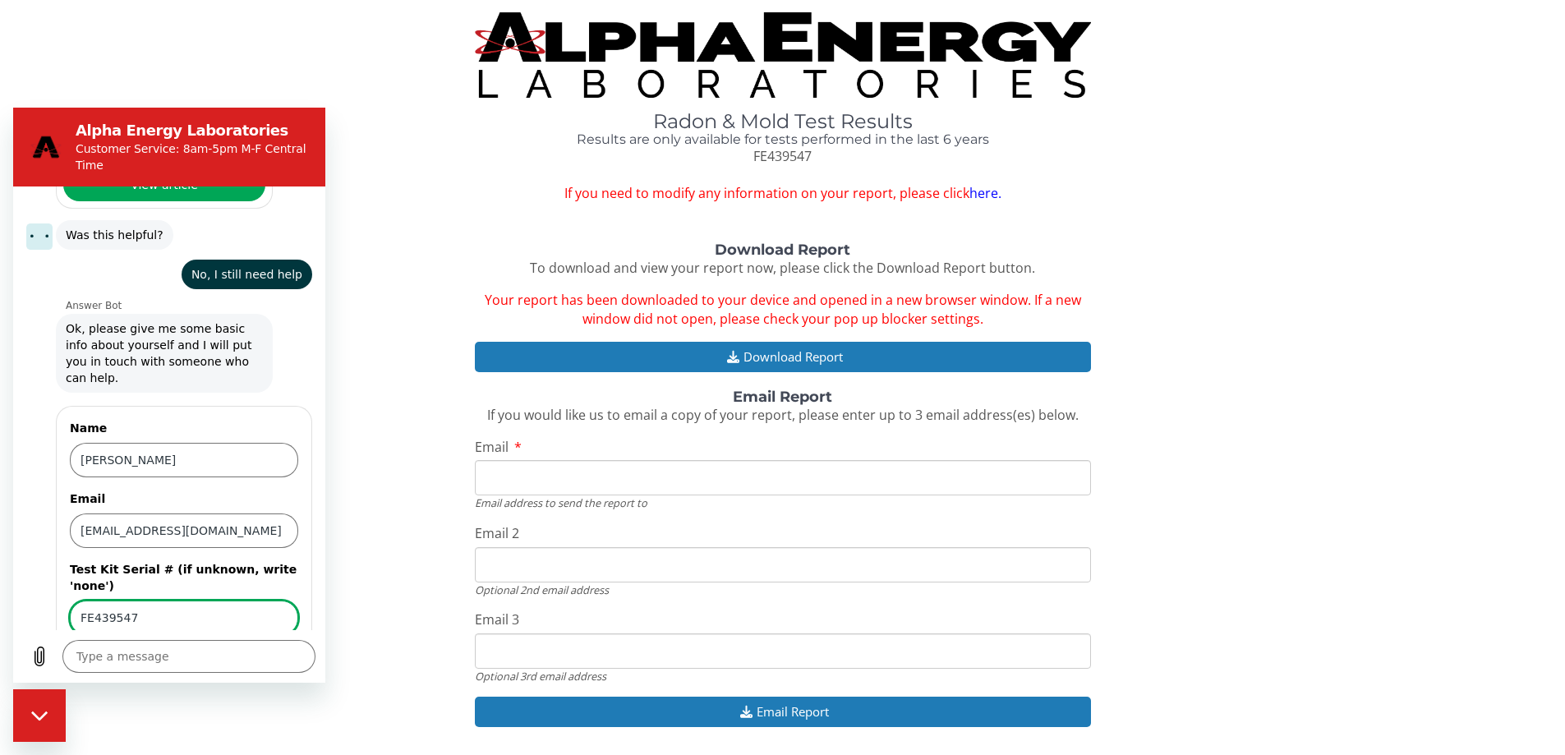
type input "FE439547"
click at [260, 655] on span "Send" at bounding box center [269, 665] width 29 height 20
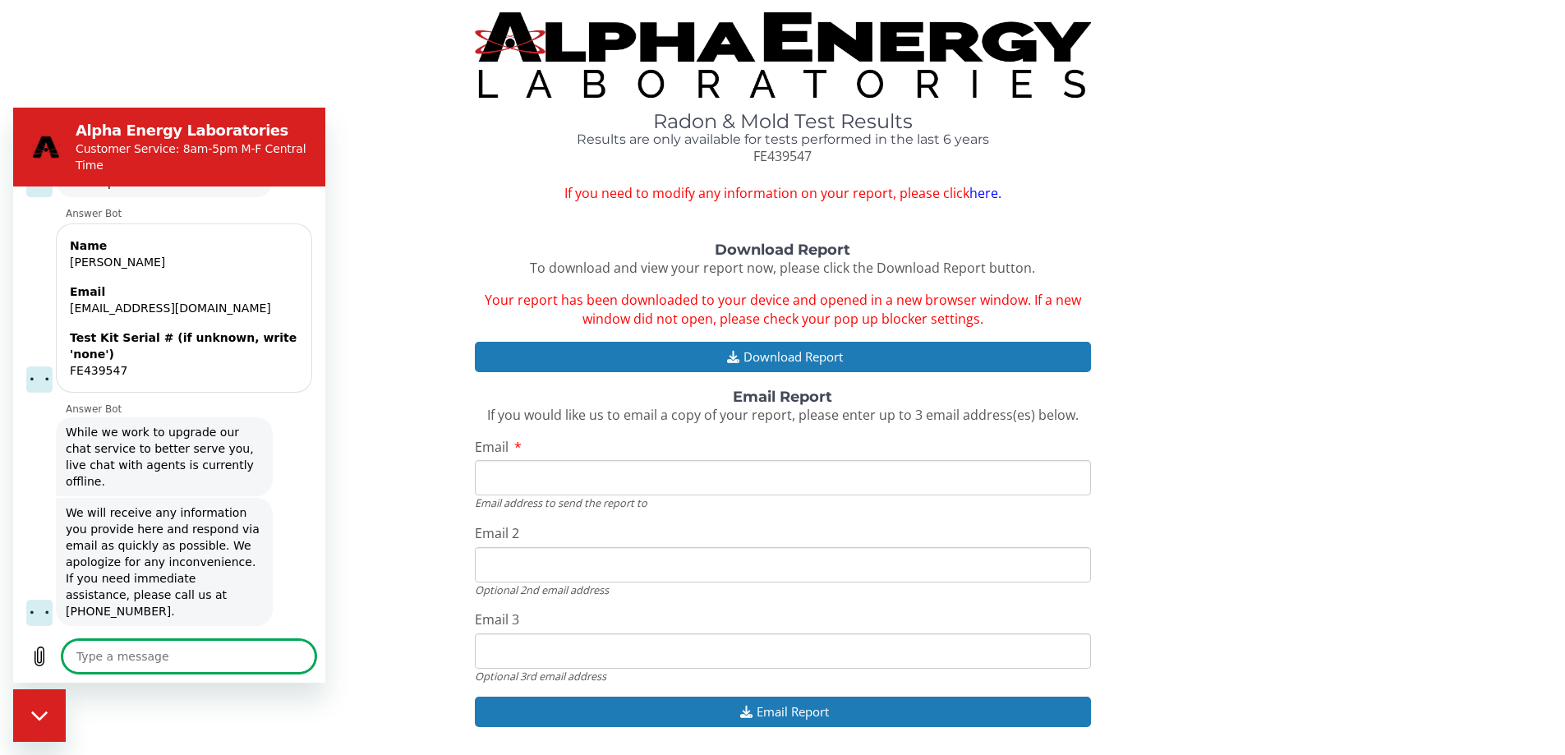
scroll to position [753, 0]
type textarea "x"
click at [151, 663] on textarea at bounding box center [188, 656] width 253 height 33
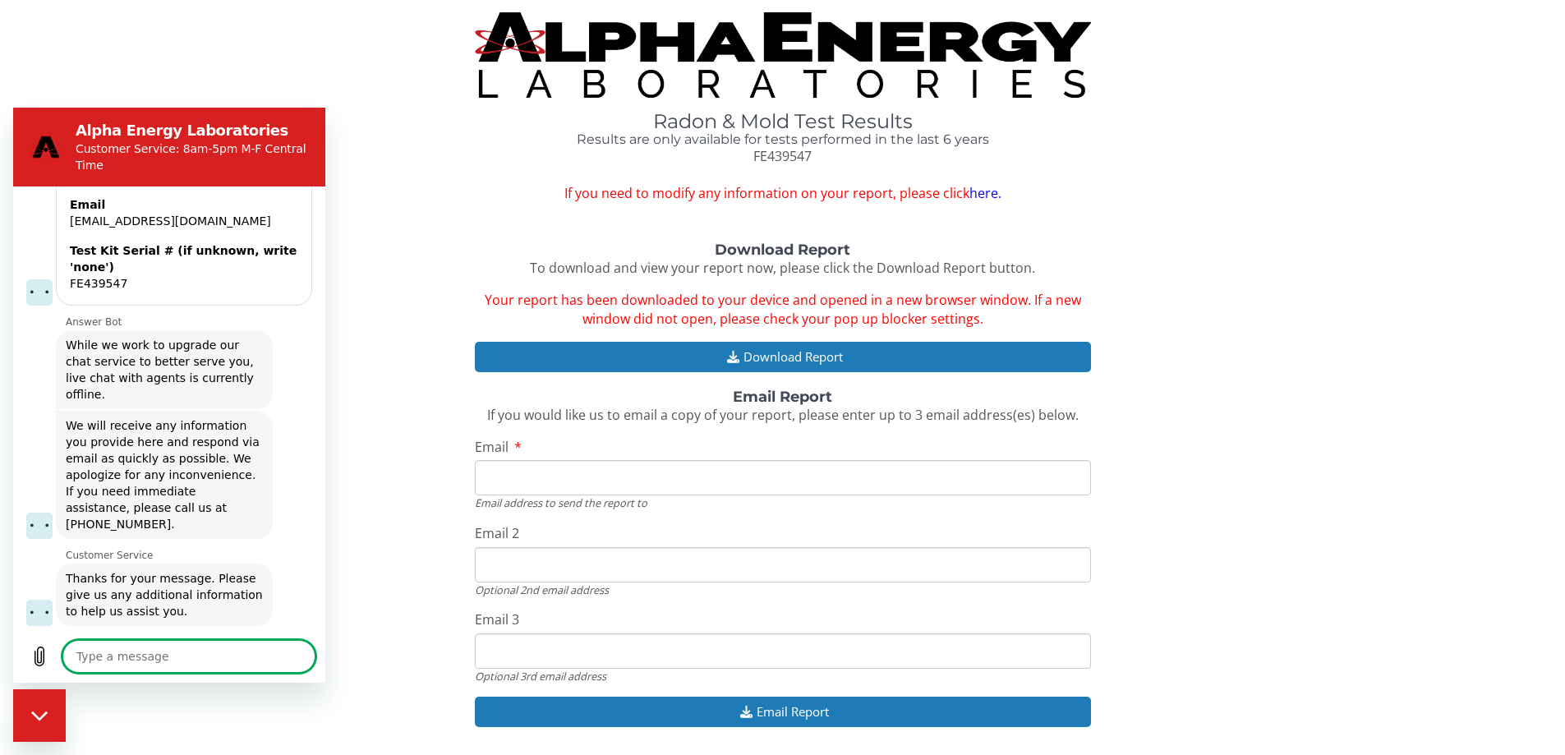
scroll to position [840, 0]
type textarea "I"
type textarea "x"
type textarea "I"
type textarea "x"
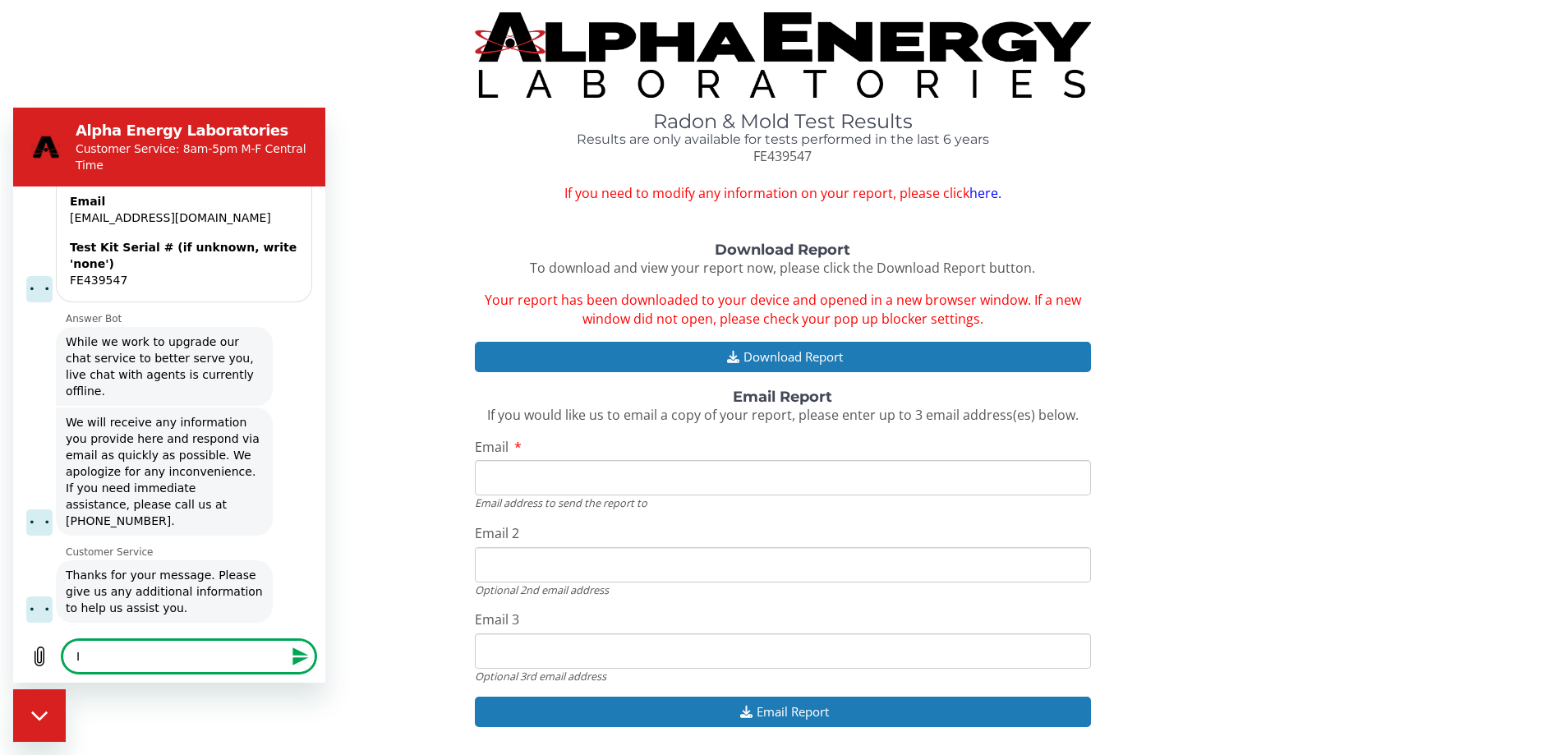
type textarea "I"
type textarea "x"
click at [484, 258] on div "Download Report To download and view your report now, please click the Download…" at bounding box center [783, 259] width 616 height 35
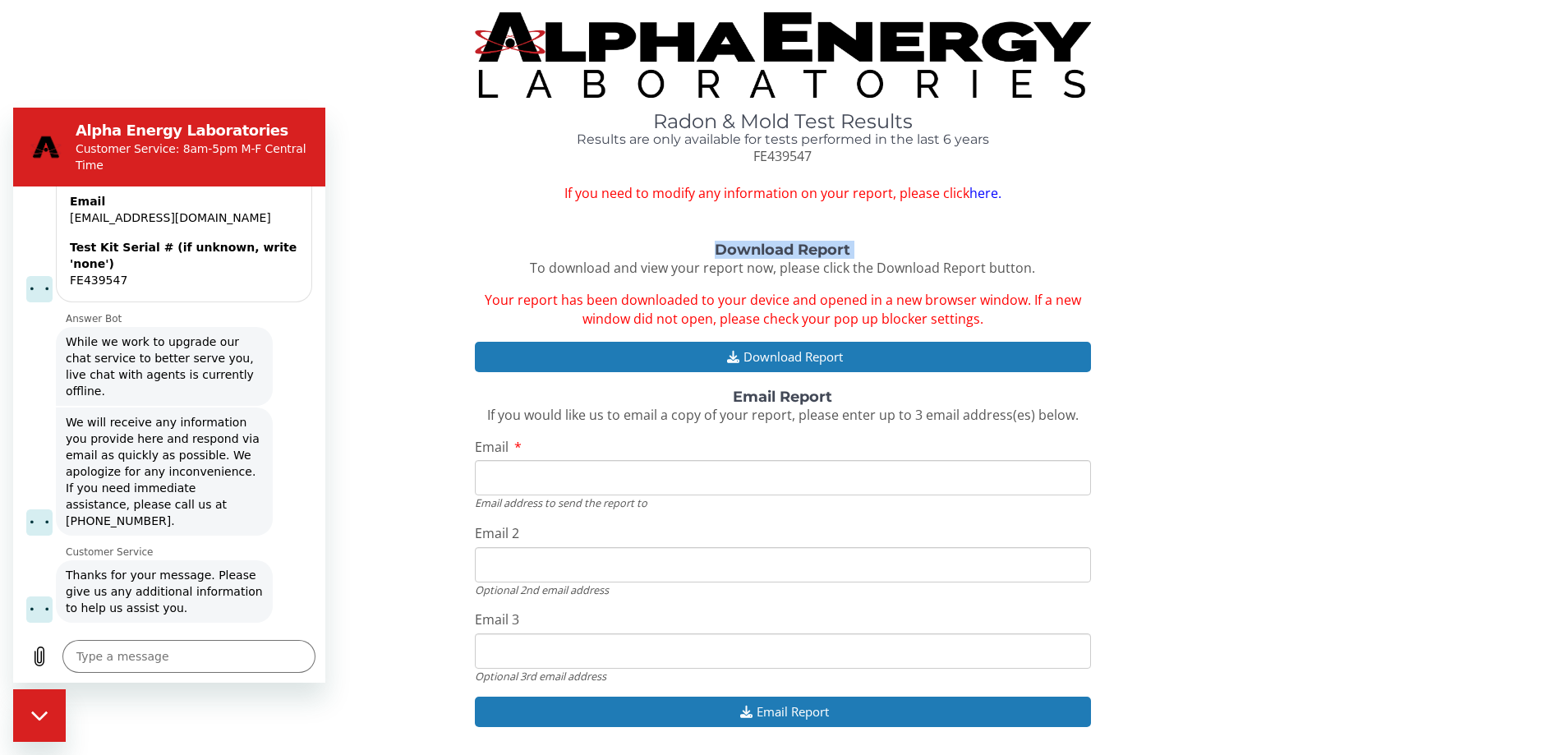
click at [456, 255] on div "Download Report To download and view your report now, please click the Download…" at bounding box center [782, 493] width 1540 height 502
type textarea "x"
